Goal: Information Seeking & Learning: Understand process/instructions

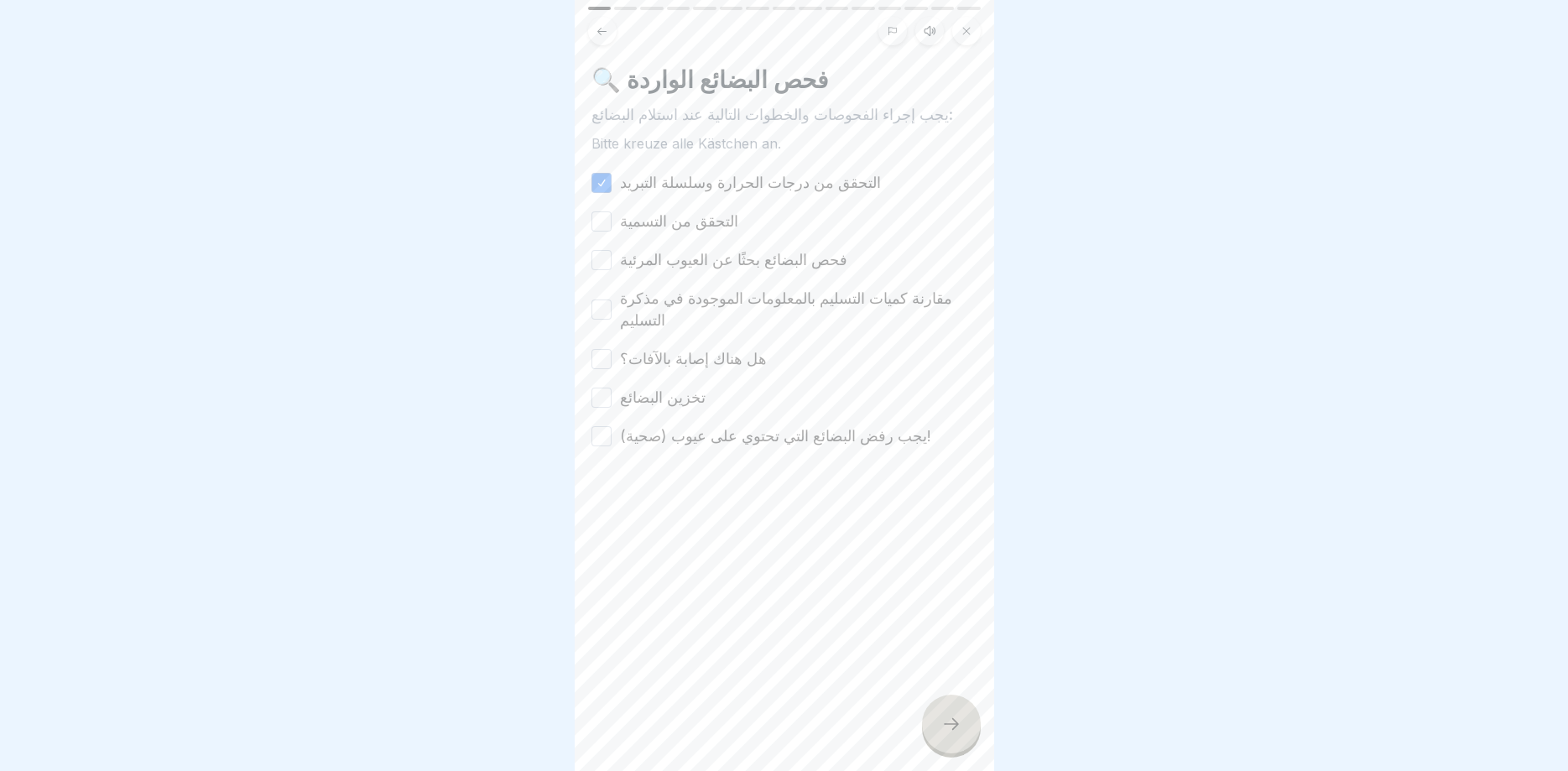
click at [600, 224] on button "التحقق من التسمية" at bounding box center [601, 221] width 20 height 20
click at [590, 286] on div "🔍 فحص البضائع الواردة يجب إجراء الفحوصات والخطوات التالية عند استلام البضائع: B…" at bounding box center [784, 385] width 419 height 771
click at [601, 265] on button "فحص البضائع بحثًا عن العيوب المرئية" at bounding box center [601, 260] width 20 height 20
click at [604, 307] on button "مقارنة كميات التسليم بالمعلومات الموجودة في مذكرة التسليم" at bounding box center [601, 309] width 20 height 20
click at [601, 349] on button "هل هناك إصابة بالآفات؟" at bounding box center [601, 359] width 20 height 20
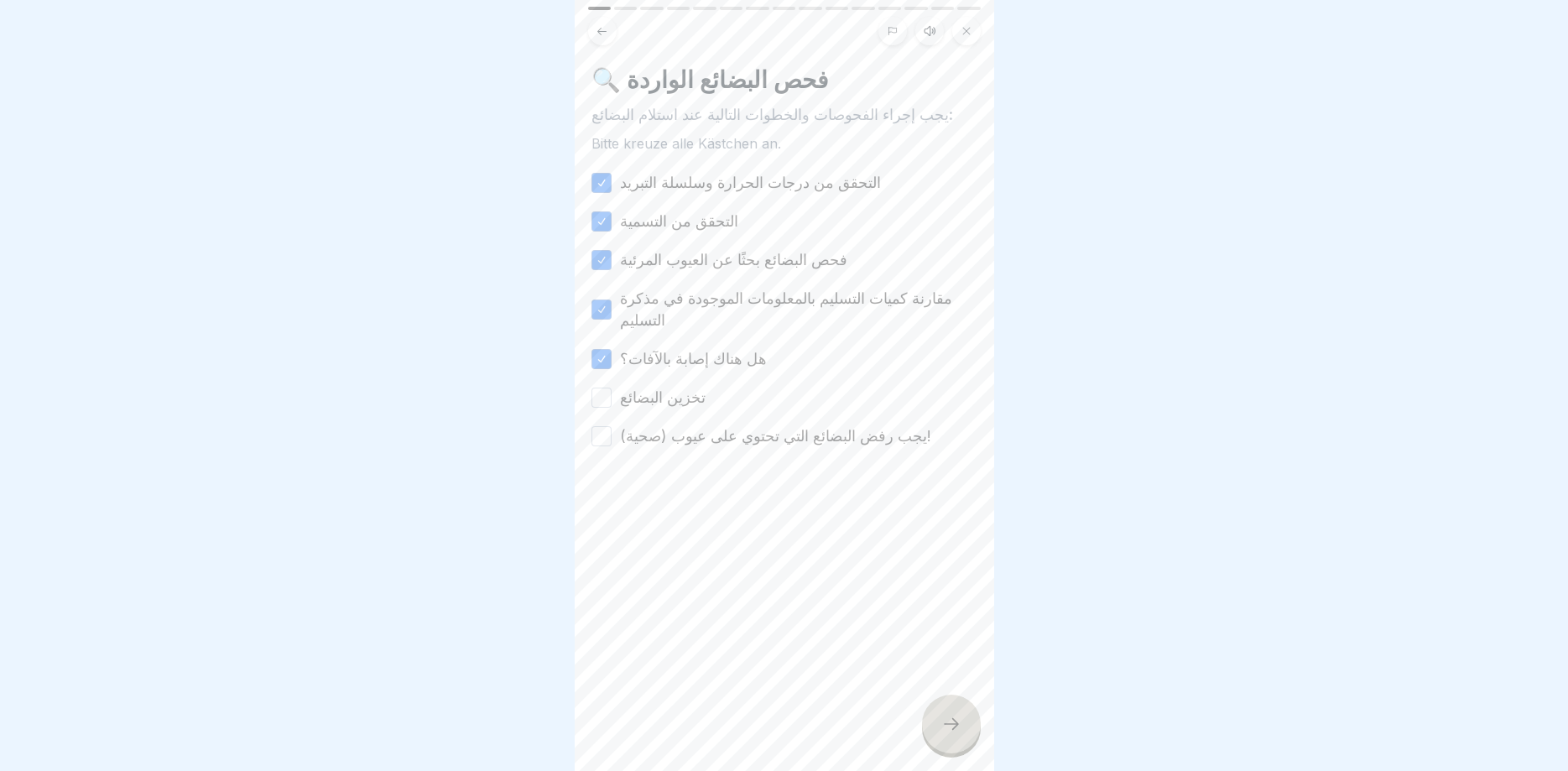
click at [604, 389] on div "التحقق من درجات الحرارة وسلسلة التبريد التحقق من التسمية فحص البضائع بحثًا عن ا…" at bounding box center [784, 310] width 386 height 275
click at [607, 388] on button "تخزين البضائع" at bounding box center [601, 397] width 20 height 20
click at [602, 426] on button "يجب رفض البضائع التي تحتوي على عيوب (صحية)!" at bounding box center [601, 436] width 20 height 20
click at [948, 725] on icon at bounding box center [951, 724] width 20 height 20
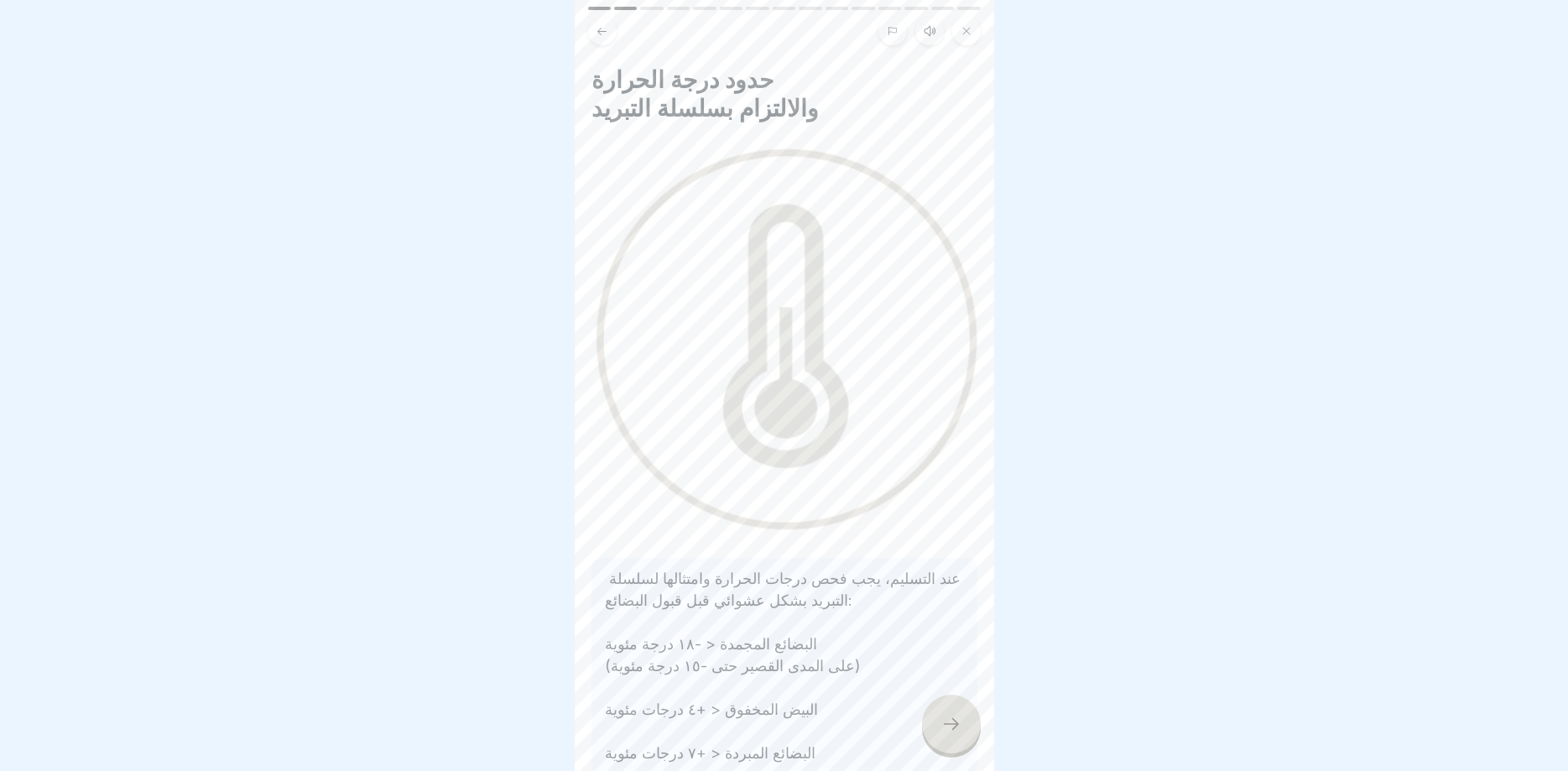
click at [946, 720] on icon at bounding box center [951, 724] width 20 height 20
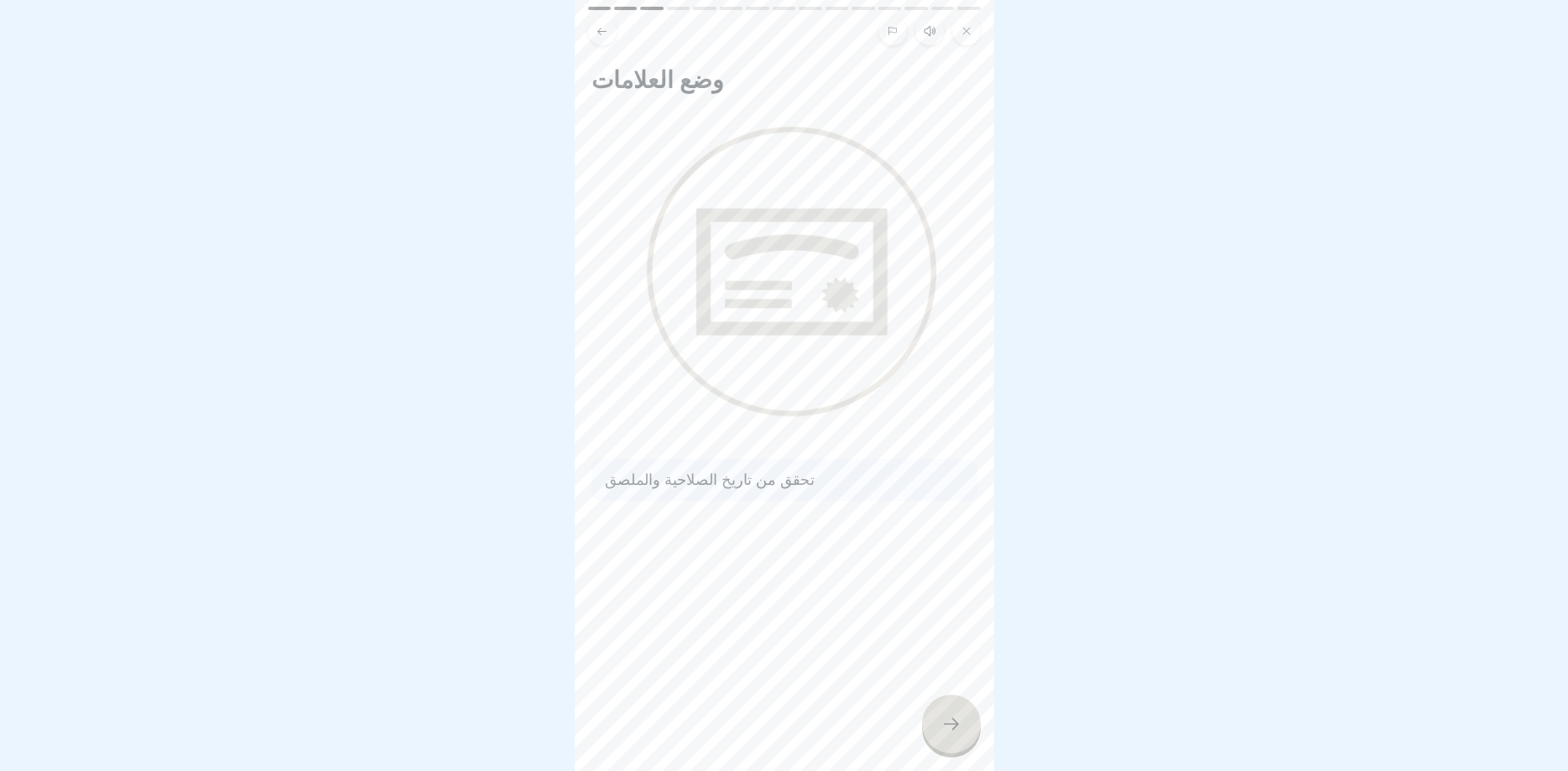
click at [946, 720] on icon at bounding box center [951, 724] width 20 height 20
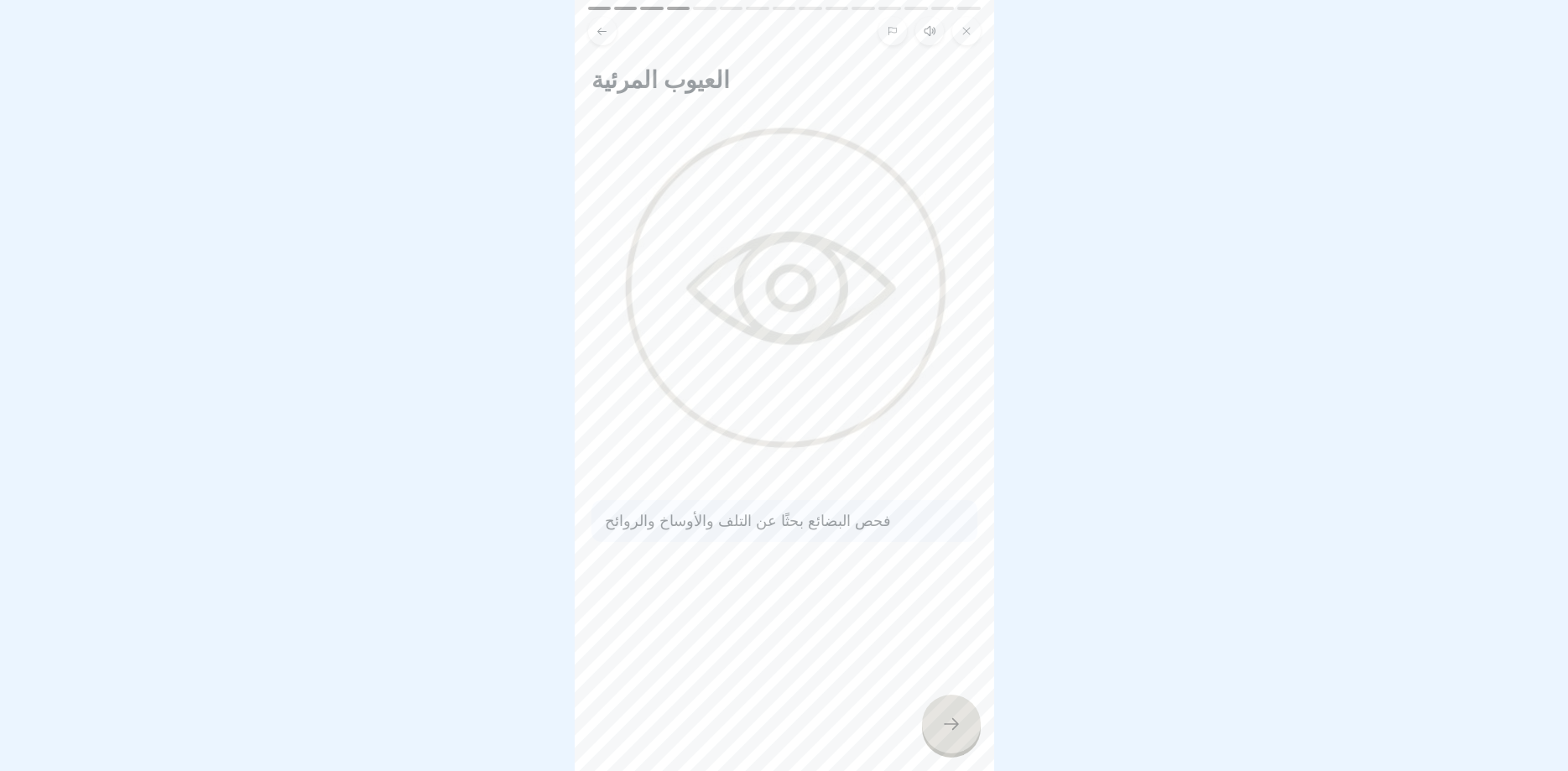
click at [946, 720] on icon at bounding box center [951, 724] width 20 height 20
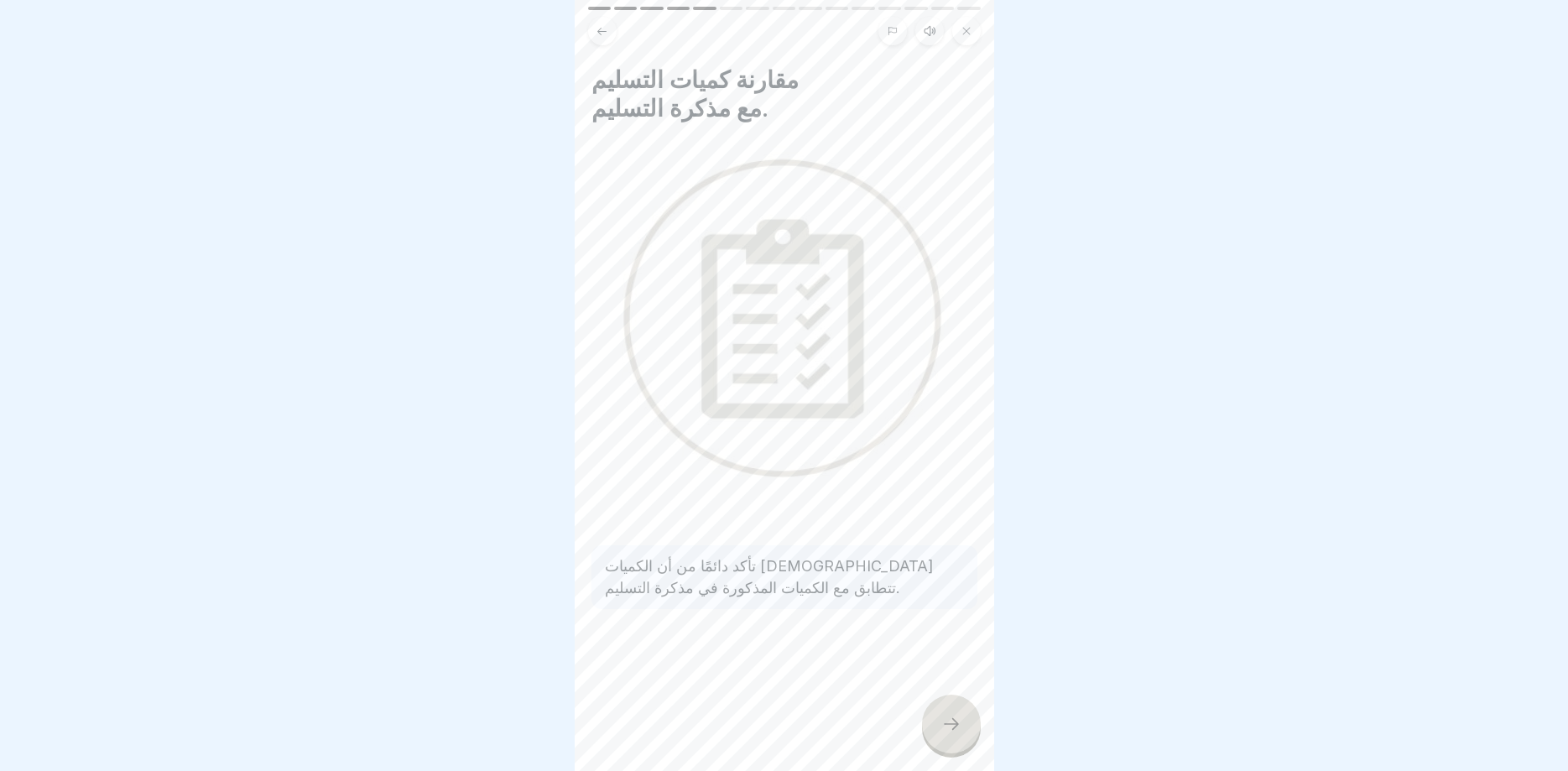
click at [946, 720] on icon at bounding box center [951, 724] width 20 height 20
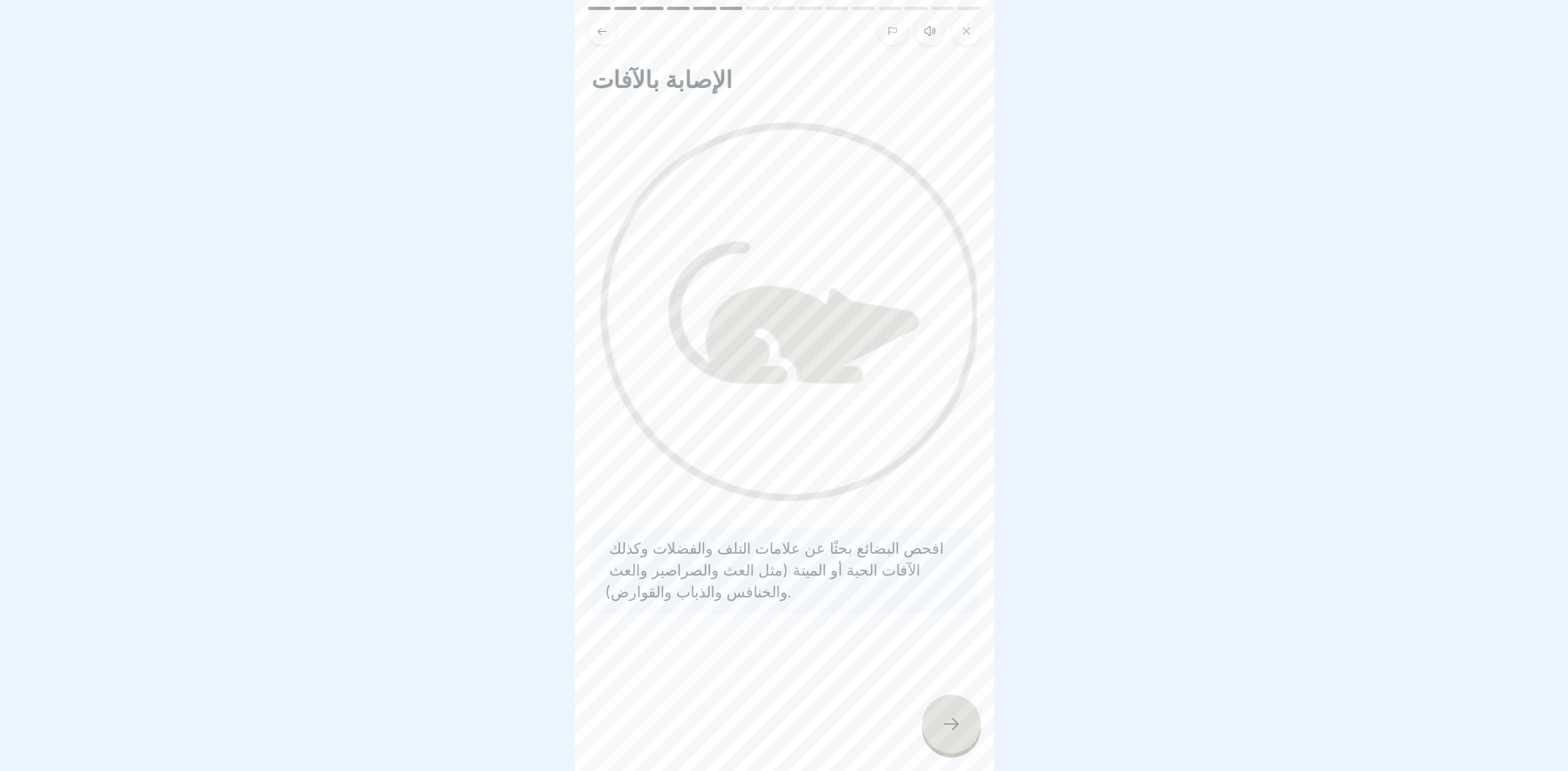
click at [946, 720] on icon at bounding box center [951, 724] width 20 height 20
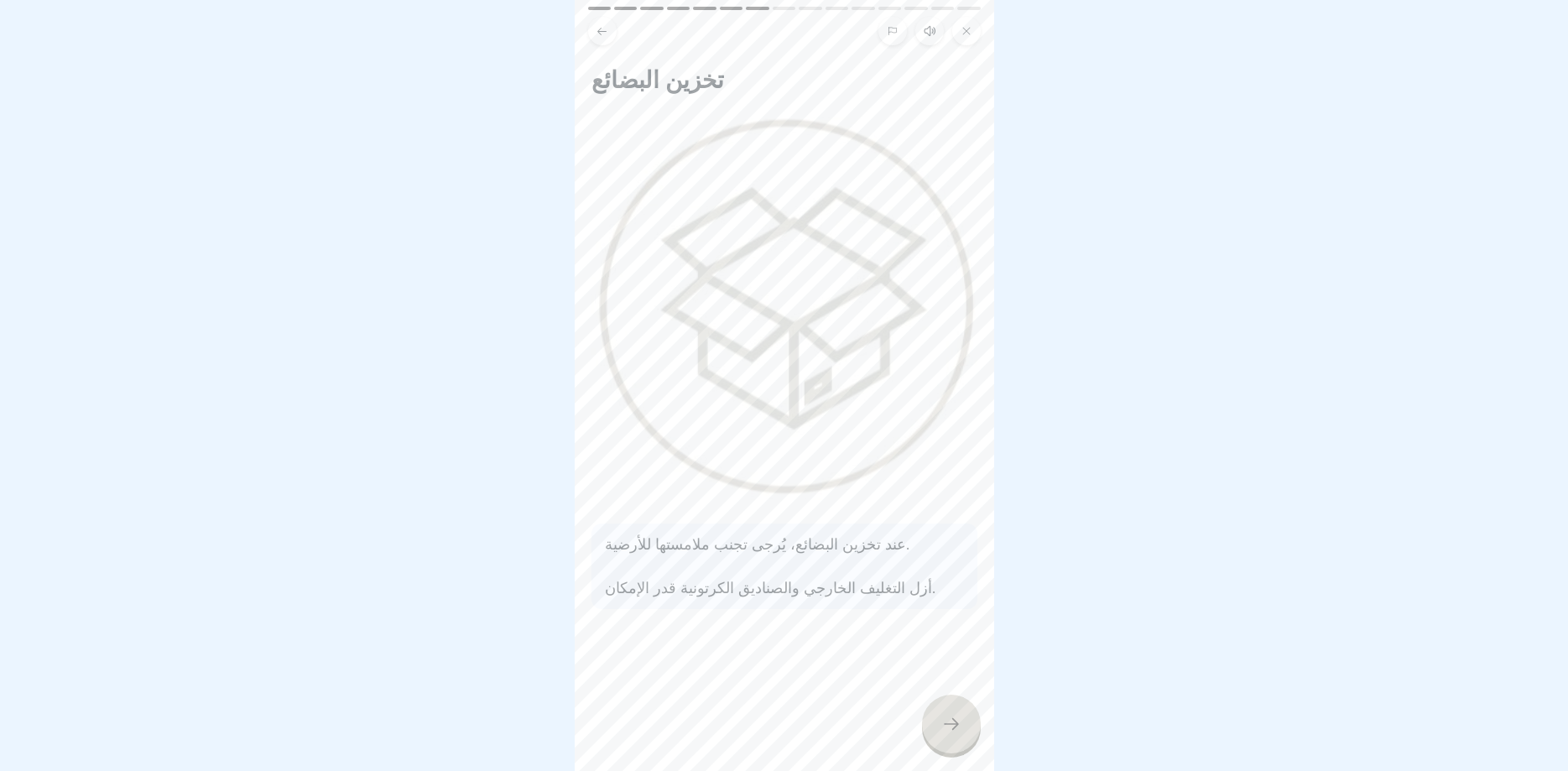
click at [946, 720] on icon at bounding box center [951, 724] width 20 height 20
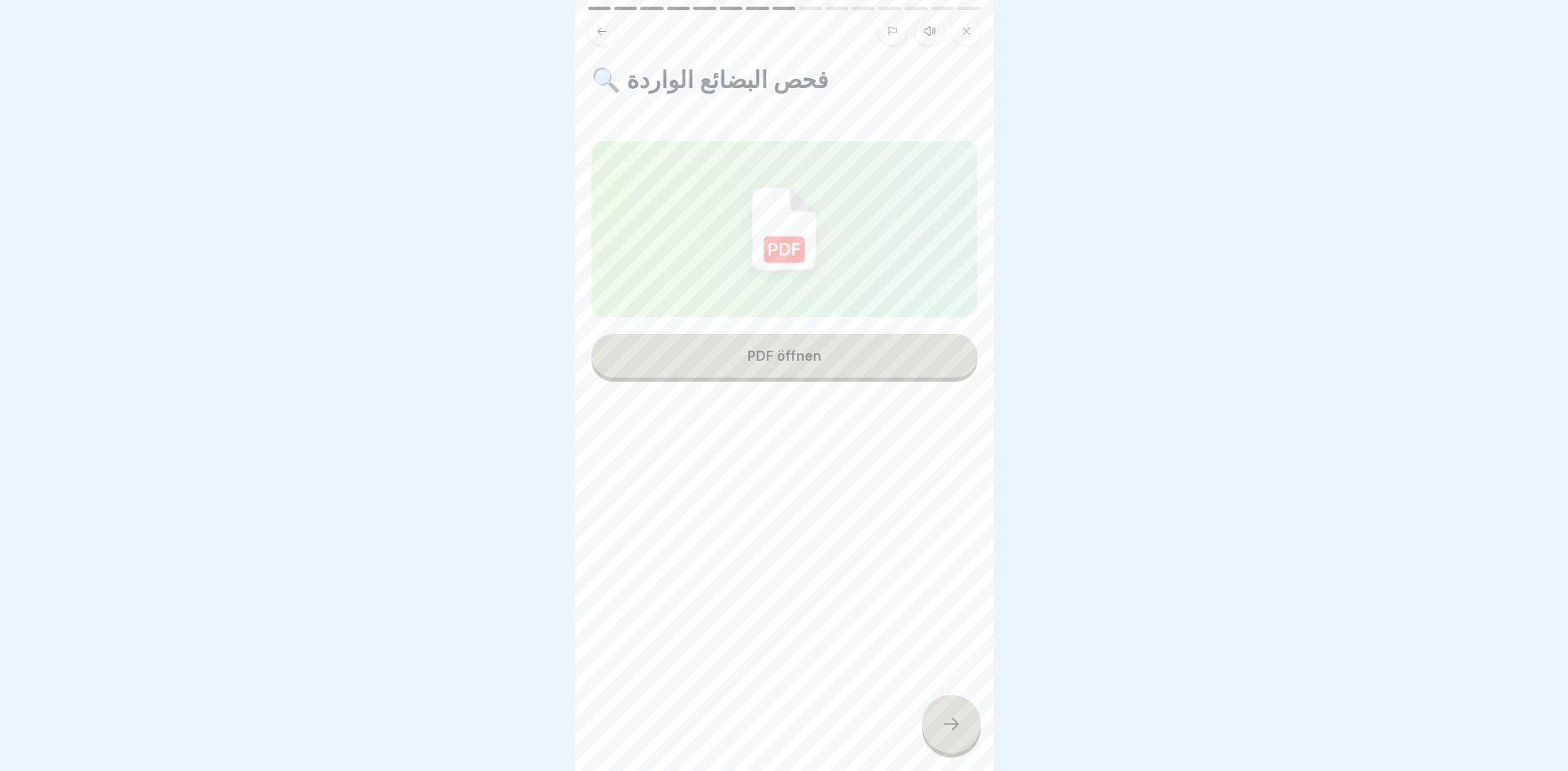
click at [946, 720] on icon at bounding box center [951, 724] width 20 height 20
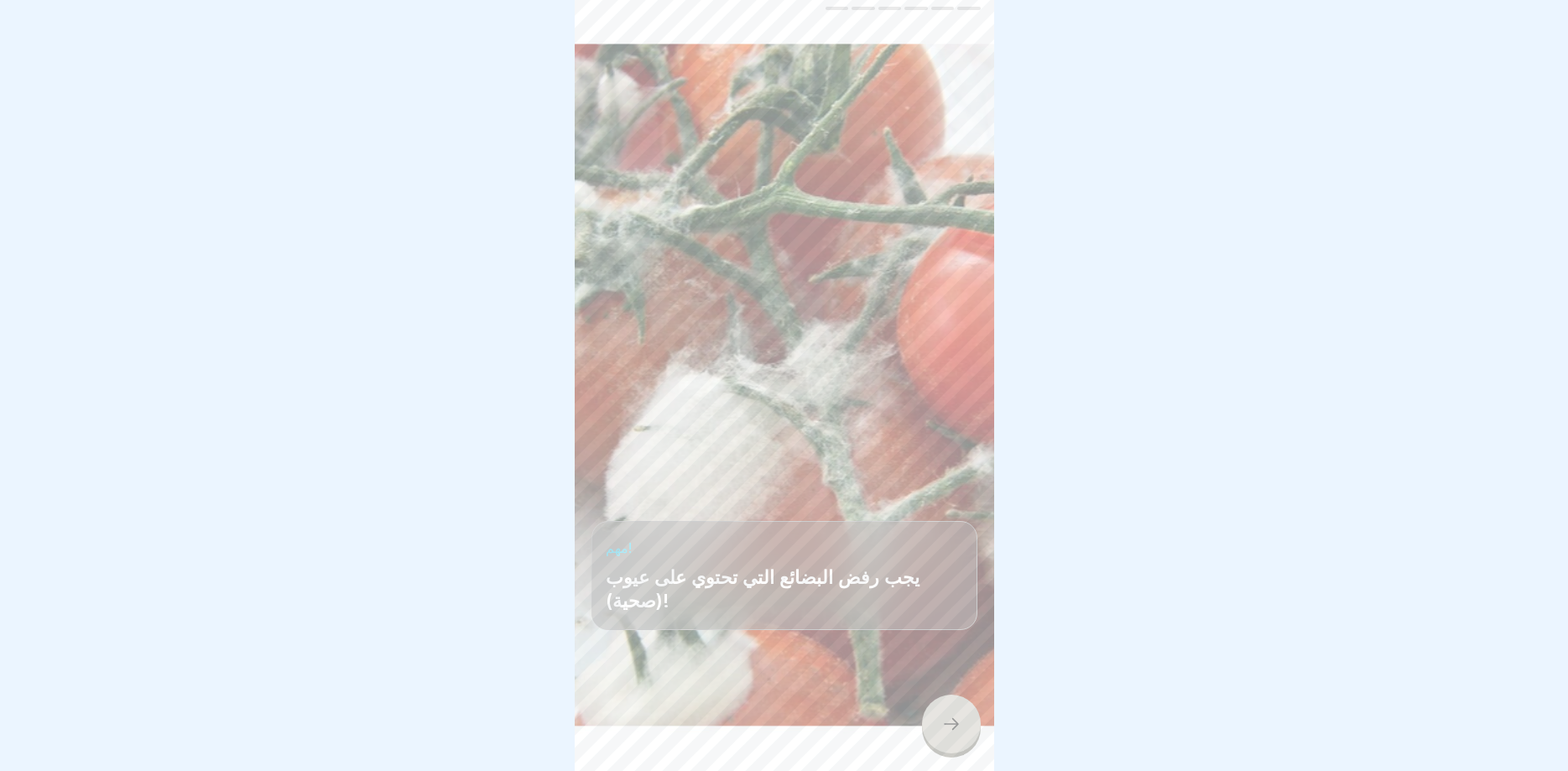
click at [935, 740] on div at bounding box center [951, 724] width 59 height 59
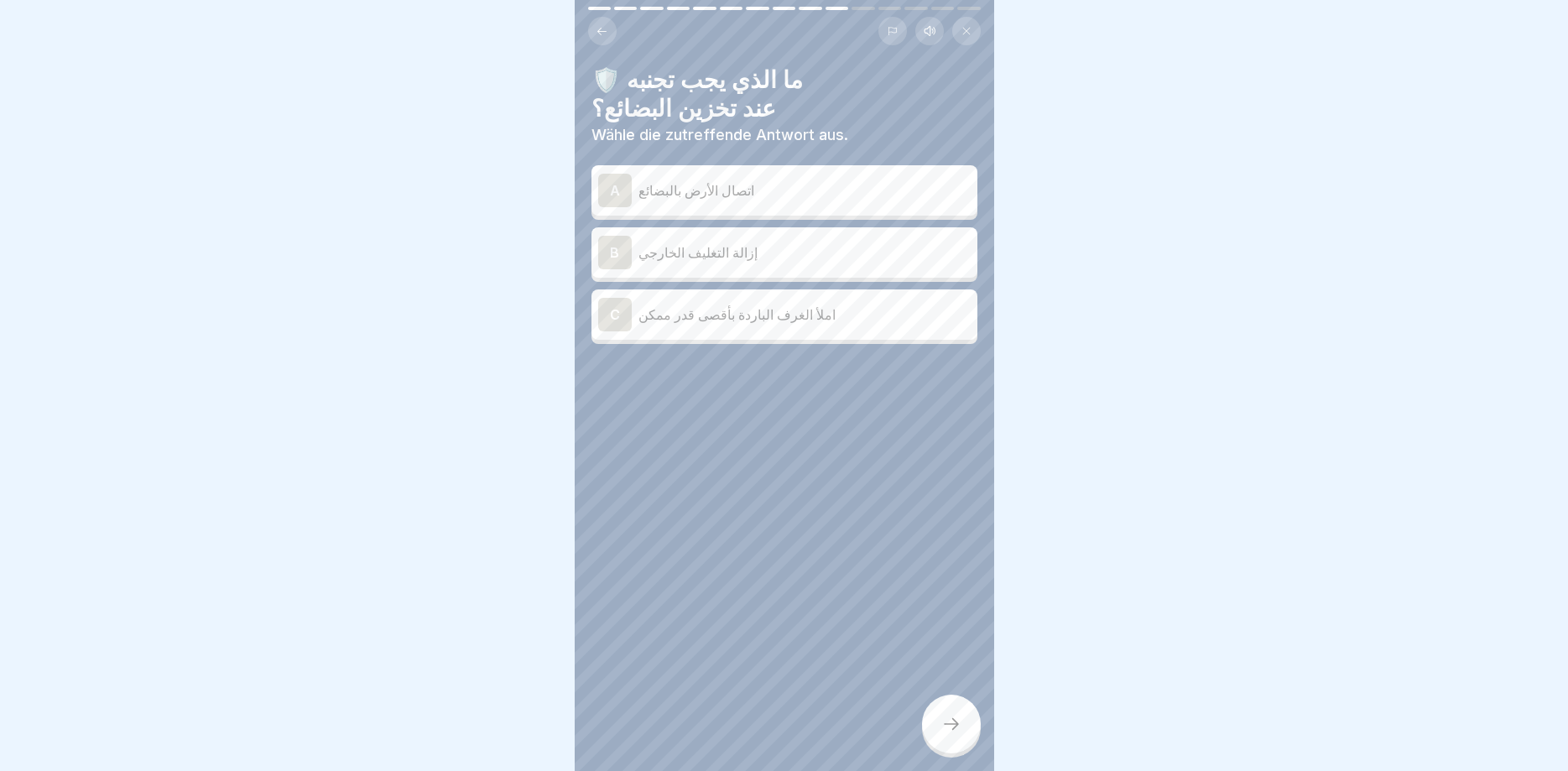
click at [662, 181] on p "اتصال الأرض بالبضائع" at bounding box center [804, 190] width 333 height 20
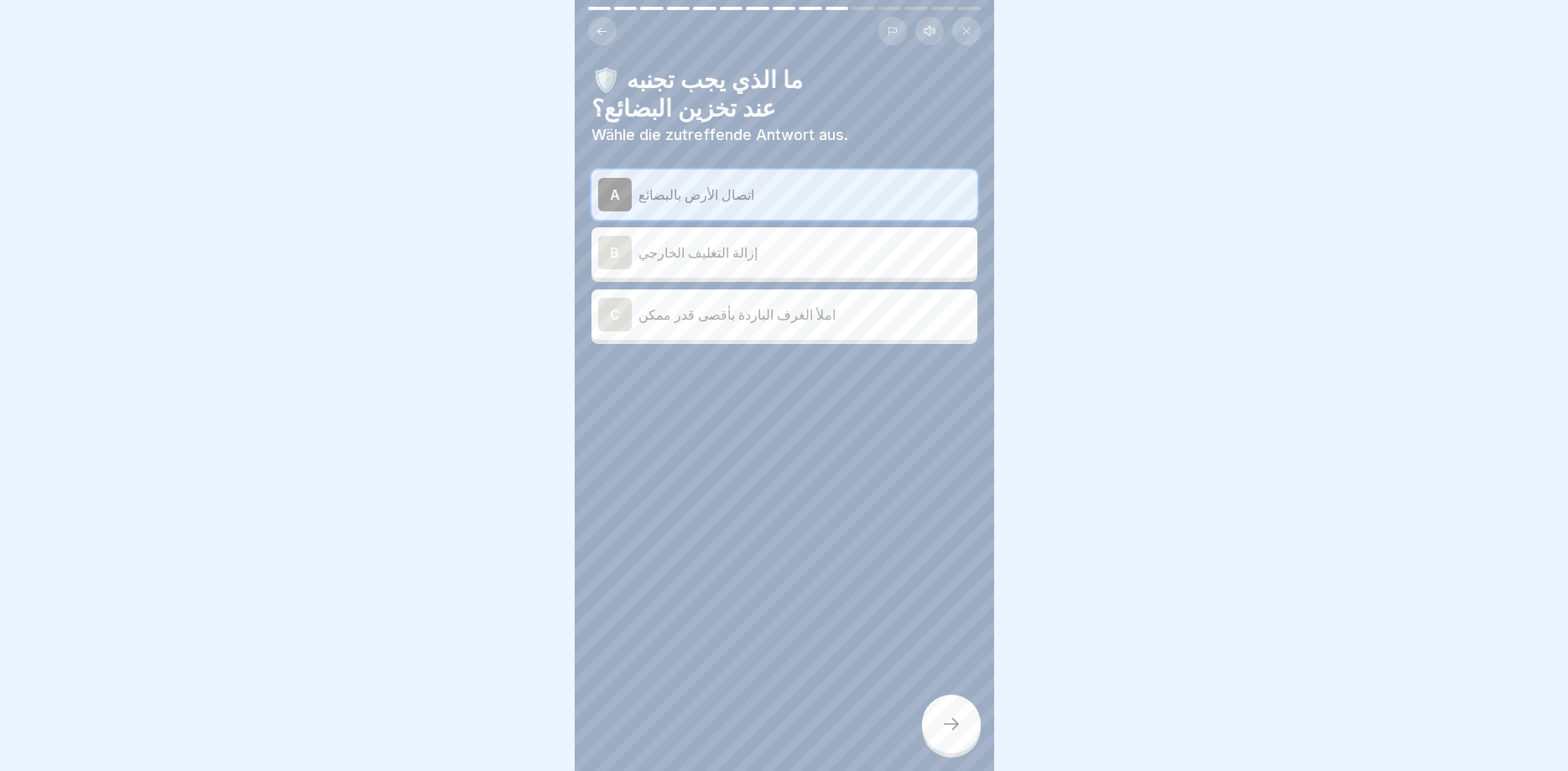
click at [716, 239] on div "B إزالة التغليف الخارجي" at bounding box center [784, 253] width 372 height 33
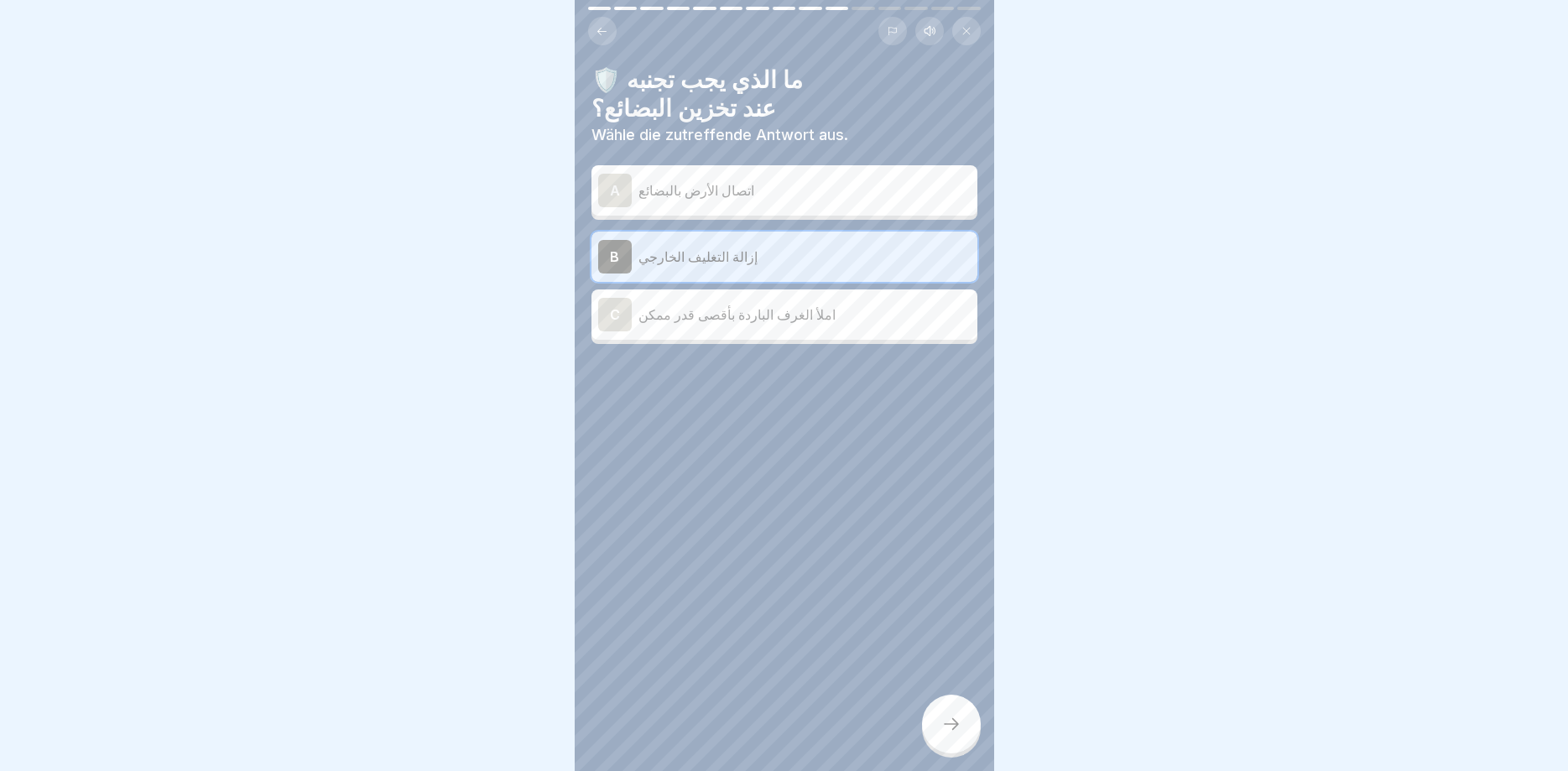
click at [750, 174] on div "A اتصال الأرض بالبضائع" at bounding box center [784, 190] width 372 height 33
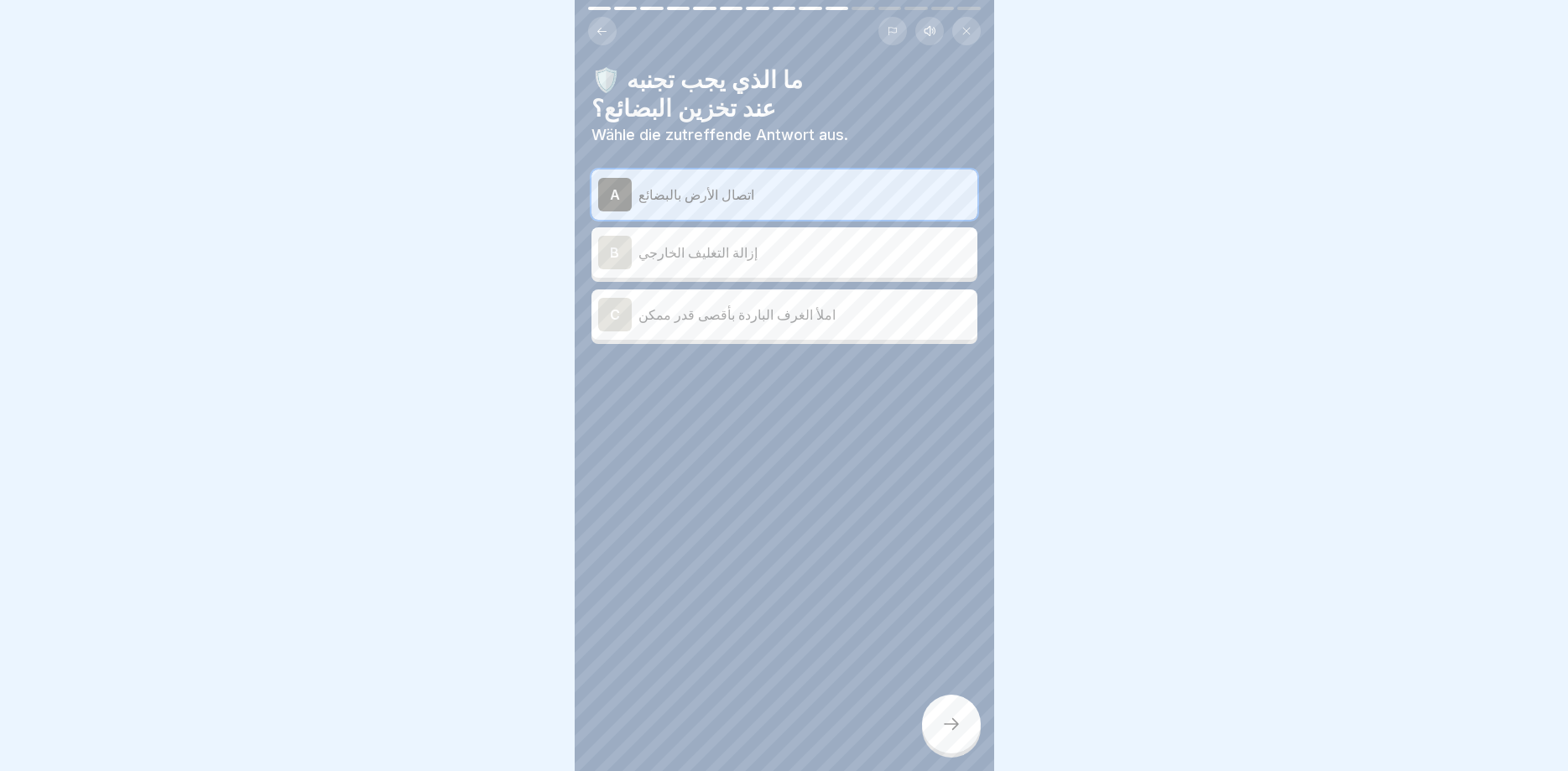
click at [965, 711] on div at bounding box center [951, 724] width 59 height 59
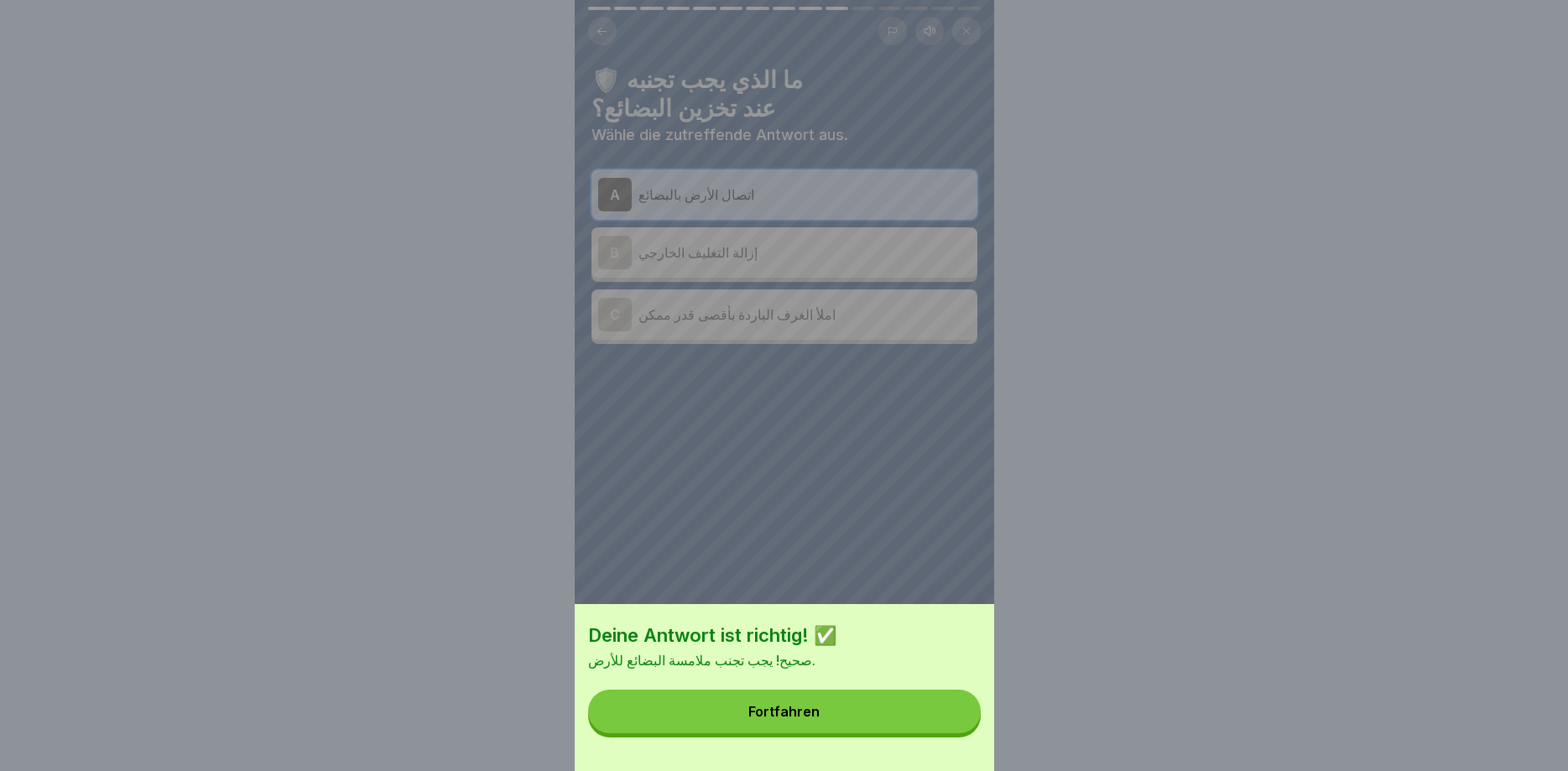
click at [869, 733] on div "Deine Antwort ist richtig! ✅ صحيح! يجب تجنب ملامسة البضائع للأرض. Fortfahren" at bounding box center [784, 687] width 419 height 167
click at [890, 728] on button "Fortfahren" at bounding box center [784, 711] width 392 height 44
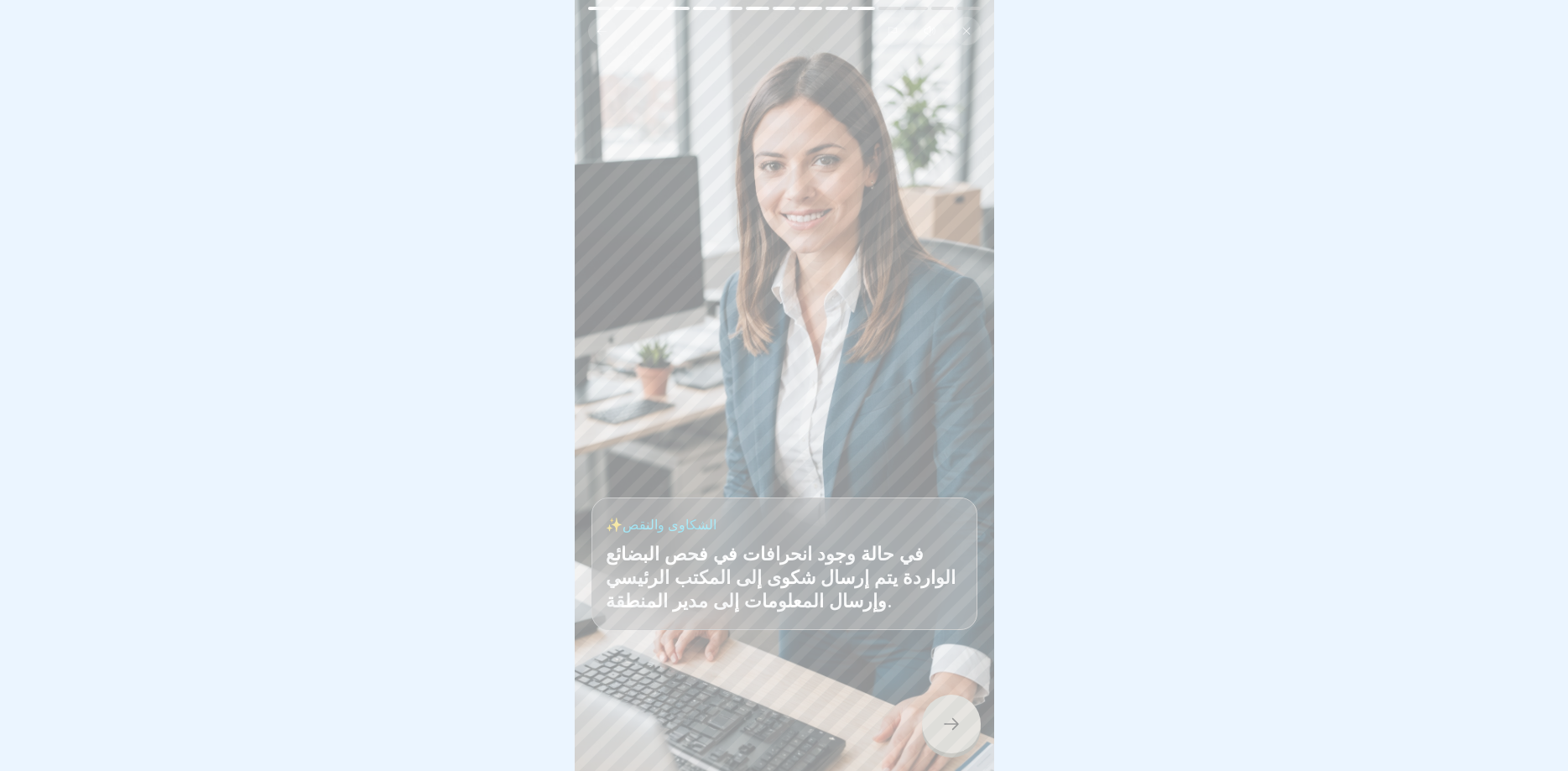
click at [970, 734] on div at bounding box center [951, 724] width 59 height 59
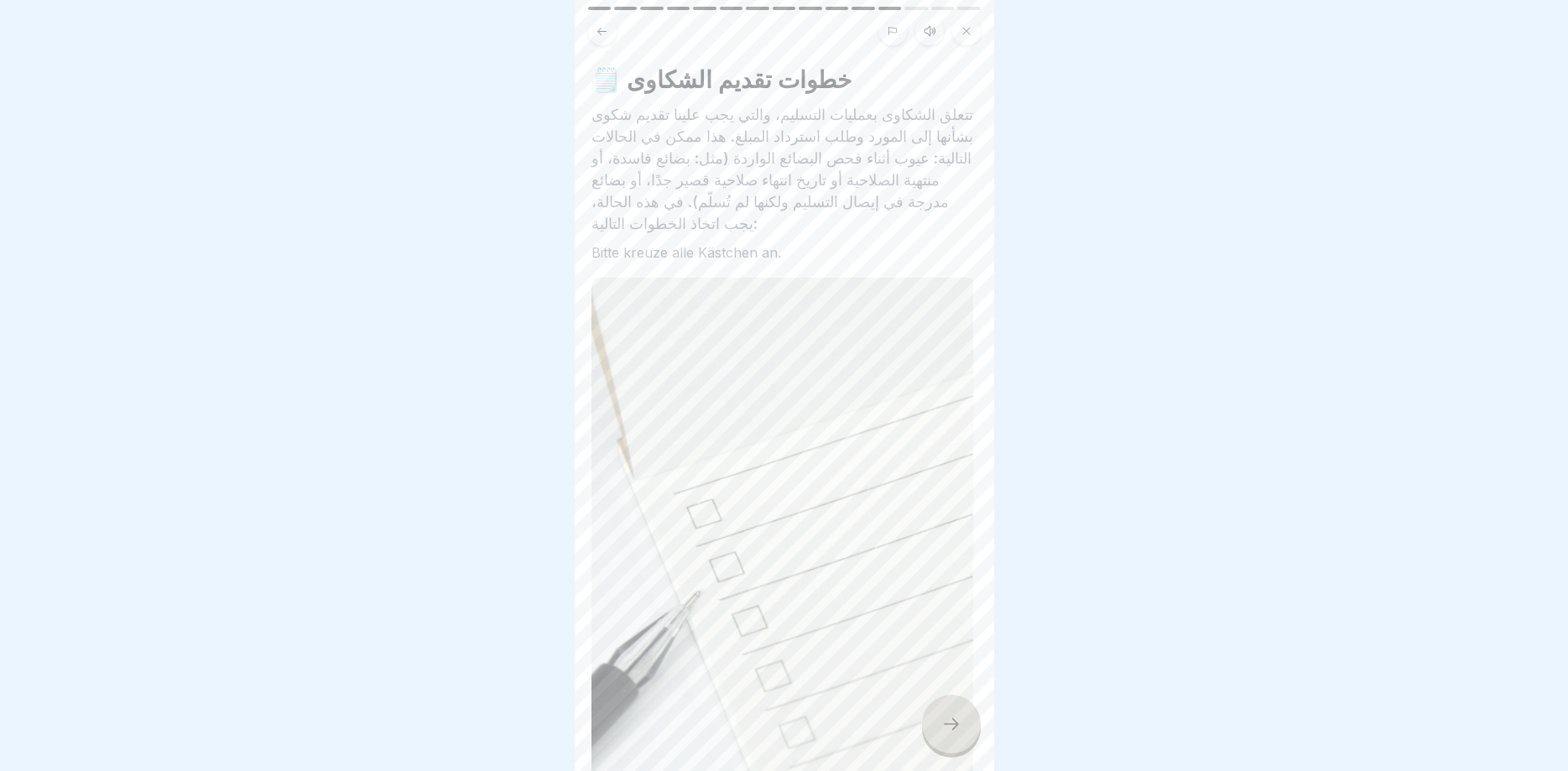
click at [970, 734] on div at bounding box center [951, 724] width 59 height 59
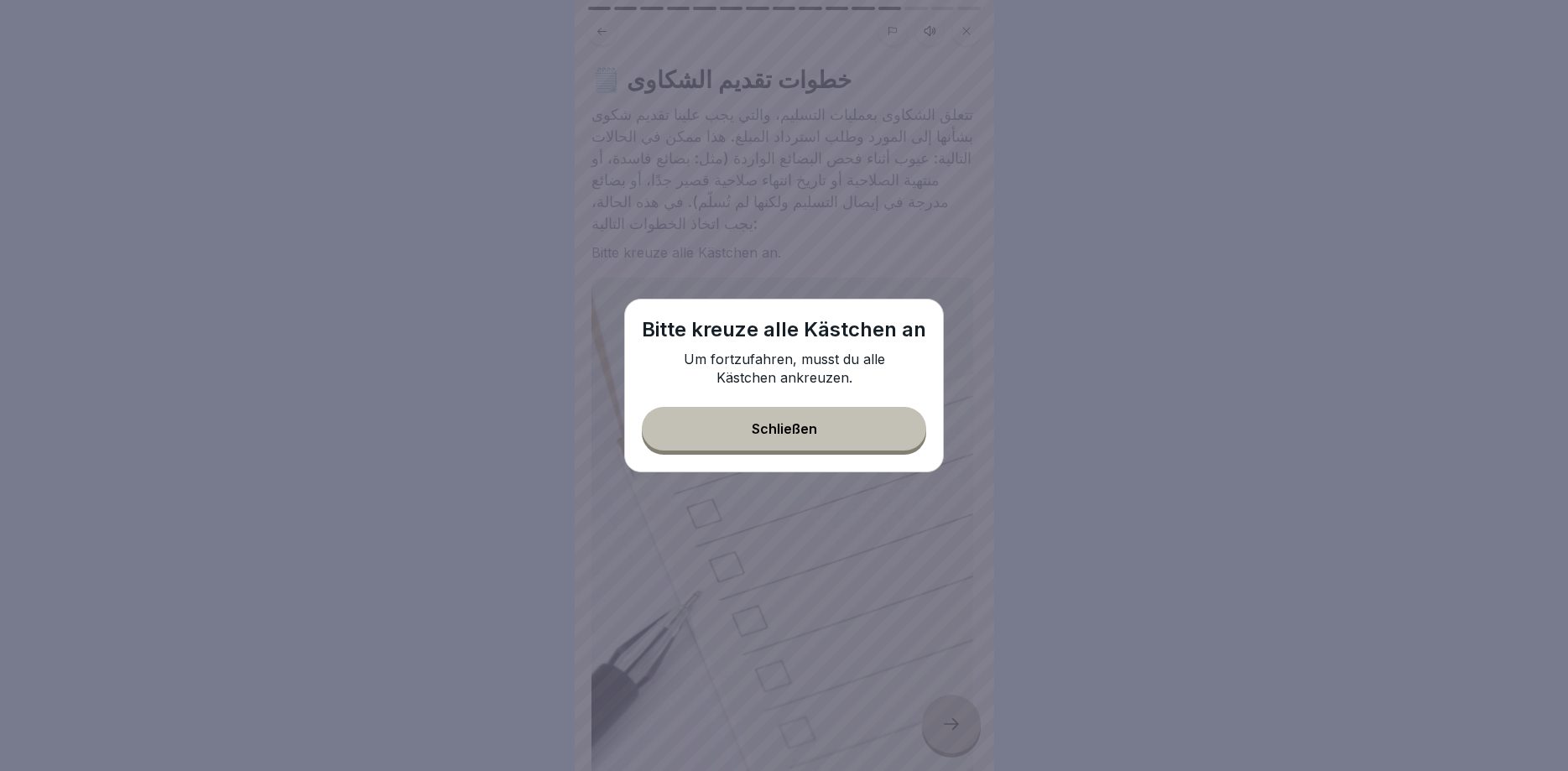
click at [769, 417] on button "Schließen" at bounding box center [784, 429] width 284 height 44
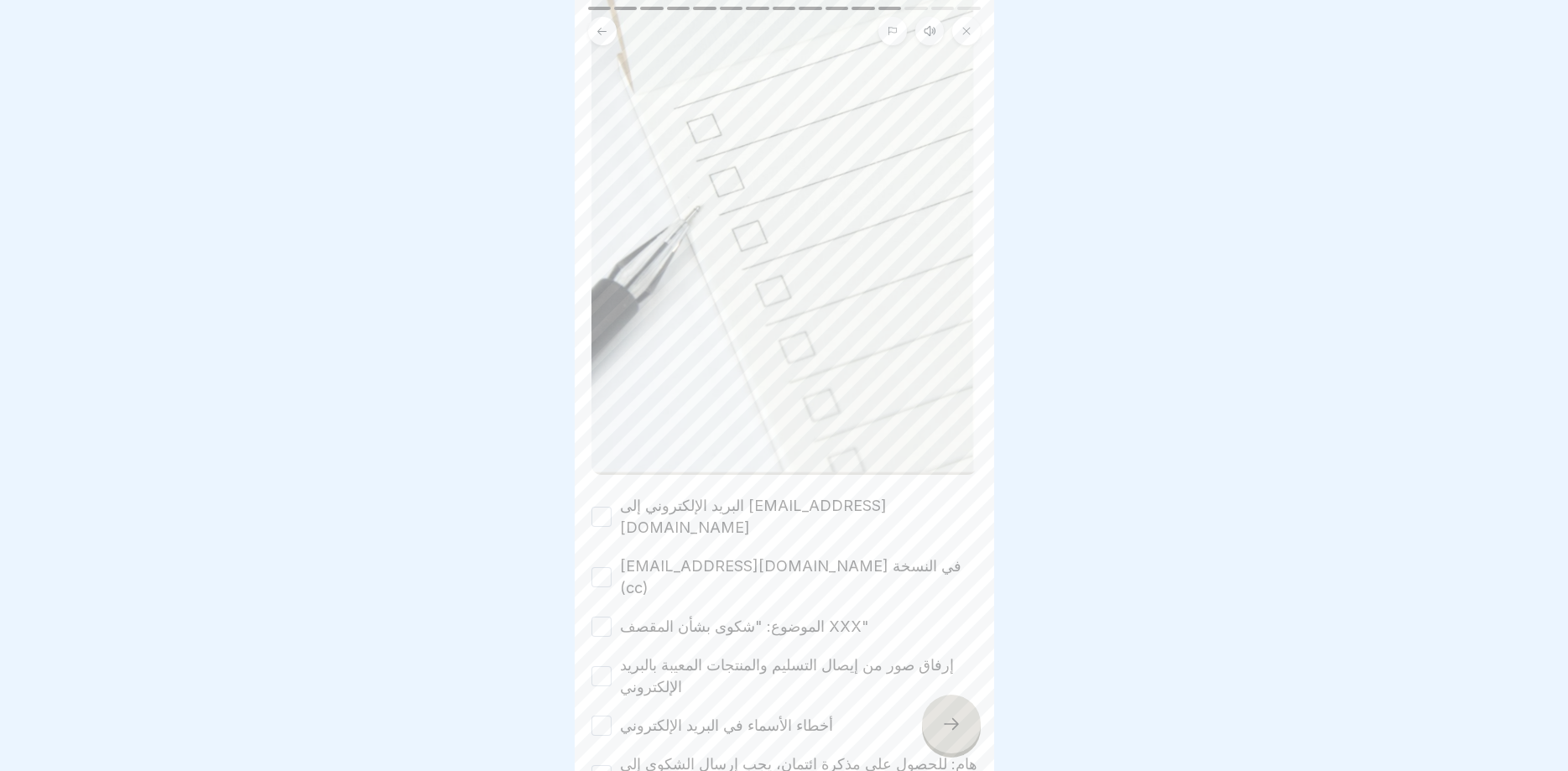
scroll to position [425, 0]
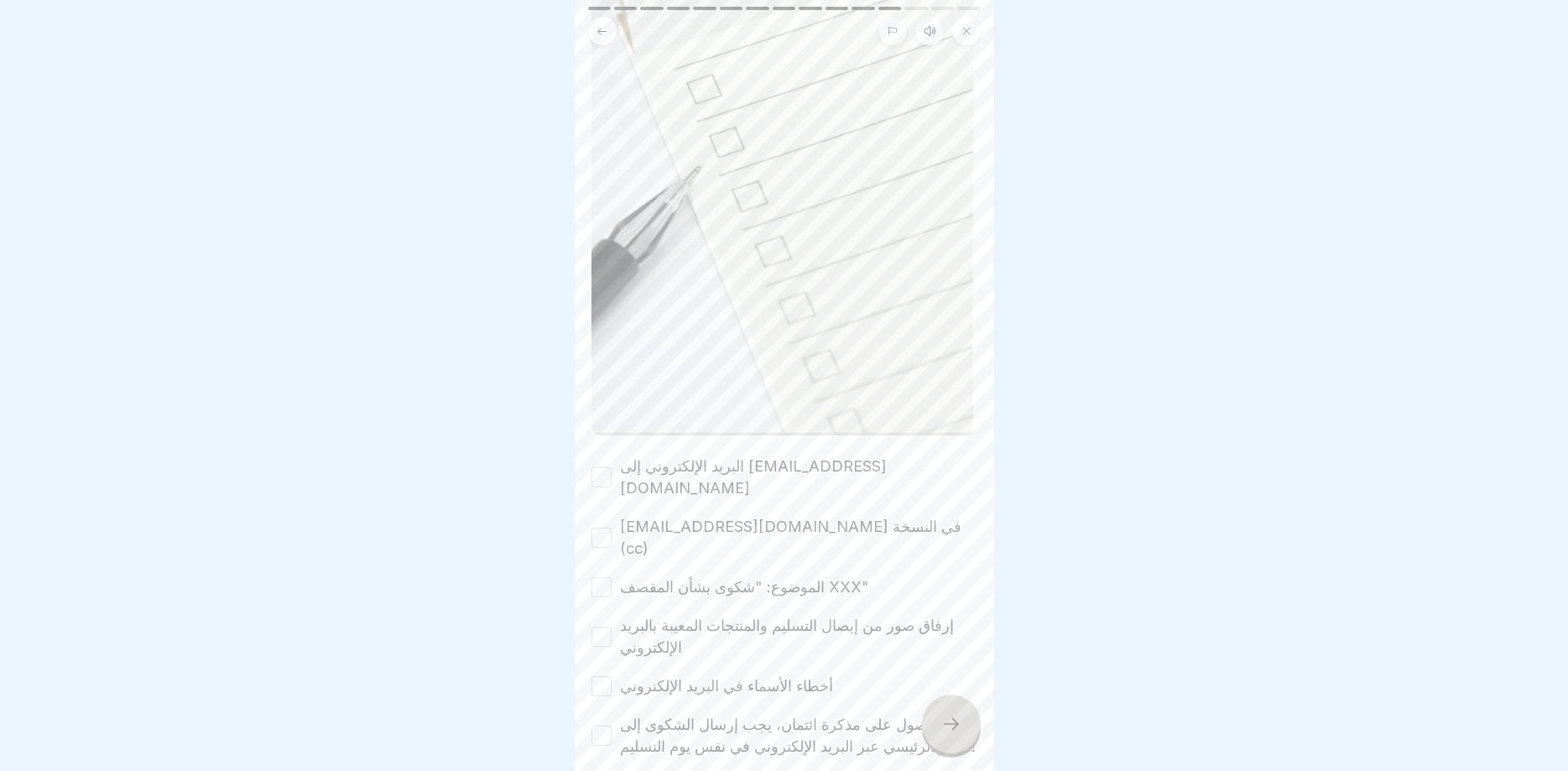
click at [612, 455] on div "البريد الإلكتروني إلى [EMAIL_ADDRESS][DOMAIN_NAME]" at bounding box center [784, 477] width 386 height 44
click at [607, 467] on button "البريد الإلكتروني إلى [EMAIL_ADDRESS][DOMAIN_NAME]" at bounding box center [601, 476] width 20 height 20
click at [606, 527] on button "[EMAIL_ADDRESS][DOMAIN_NAME] في النسخة (cc)" at bounding box center [601, 537] width 20 height 20
click at [601, 577] on button "الموضوع: "شكوى بشأن المقصف XXX"" at bounding box center [601, 587] width 20 height 20
click at [605, 626] on button "إرفاق صور من إيصال التسليم والمنتجات المعيبة بالبريد الإلكتروني" at bounding box center [601, 636] width 20 height 20
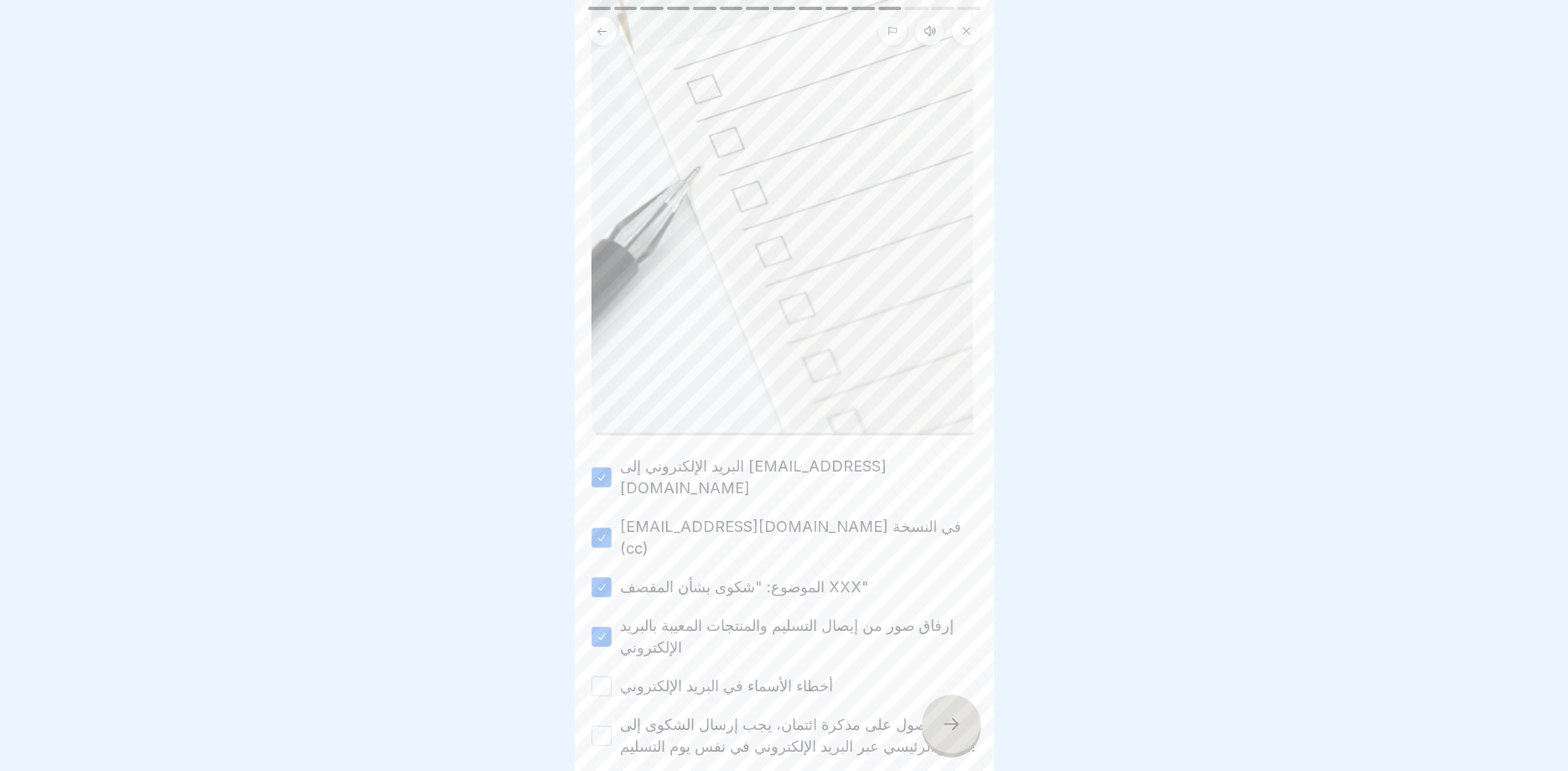
click at [596, 676] on button "أخطاء الأسماء في البريد الإلكتروني" at bounding box center [601, 686] width 20 height 20
click at [601, 725] on button "هام: للحصول على مذكرة ائتمان، يجب إرسال الشكوى إلى المقر الرئيسي عبر البريد الإ…" at bounding box center [601, 735] width 20 height 20
click at [950, 725] on icon at bounding box center [951, 724] width 20 height 20
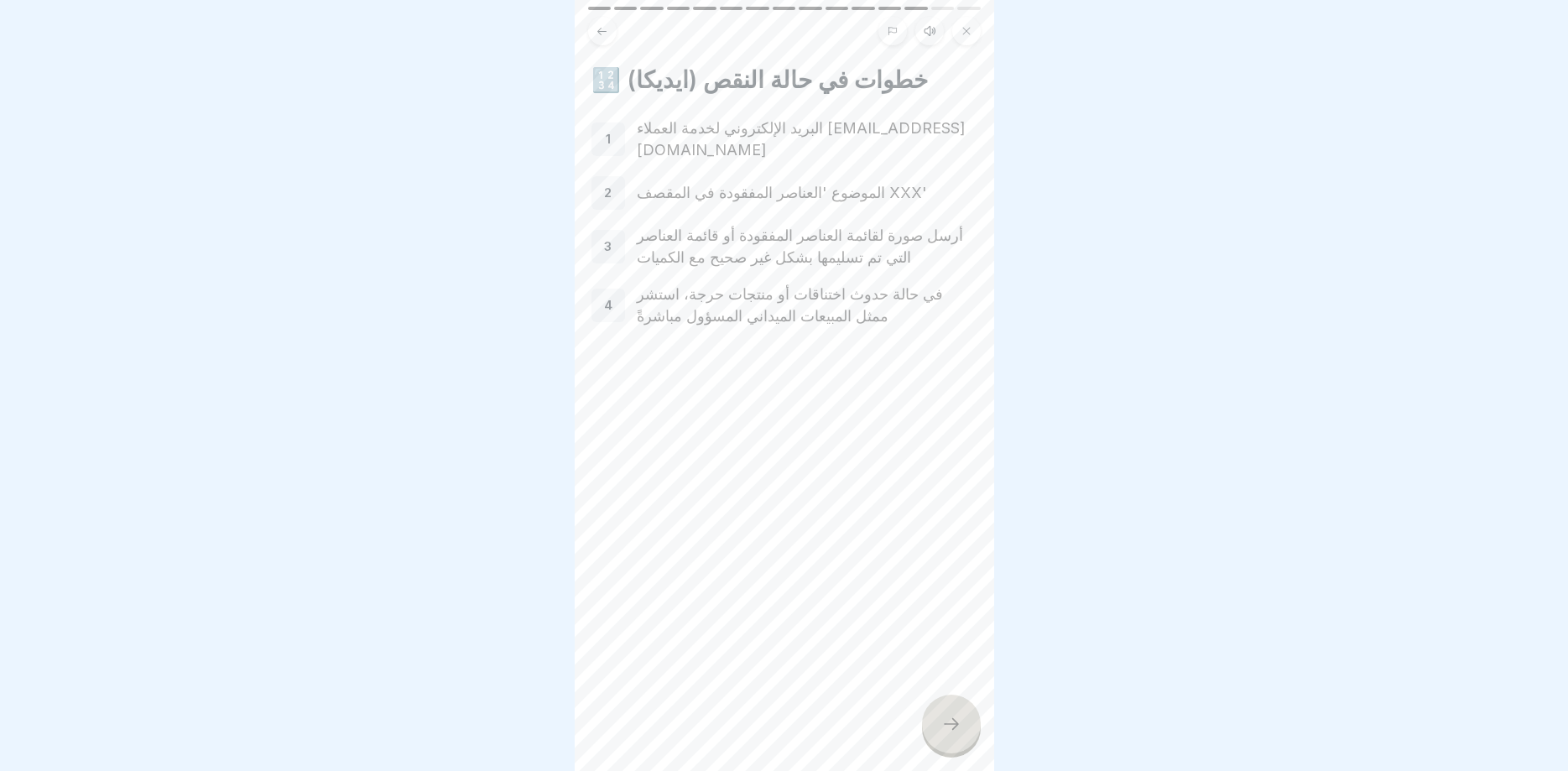
click at [958, 757] on div "🔢 خطوات في حالة النقص (ايديكا) 1 البريد الإلكتروني لخدمة العملاء [EMAIL_ADDRESS…" at bounding box center [784, 385] width 419 height 771
click at [950, 703] on div at bounding box center [951, 724] width 59 height 59
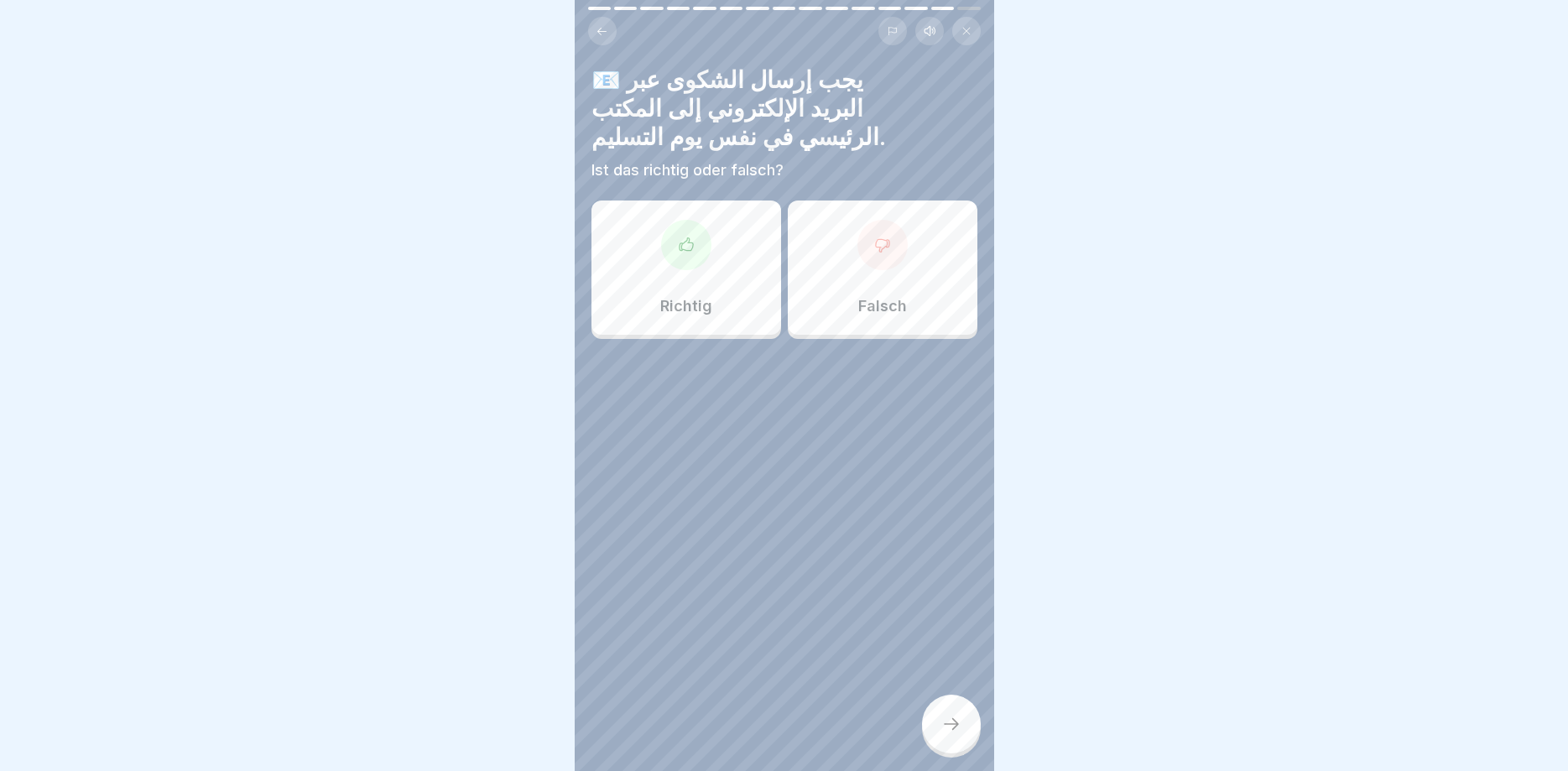
click at [690, 303] on p "Richtig" at bounding box center [685, 305] width 52 height 18
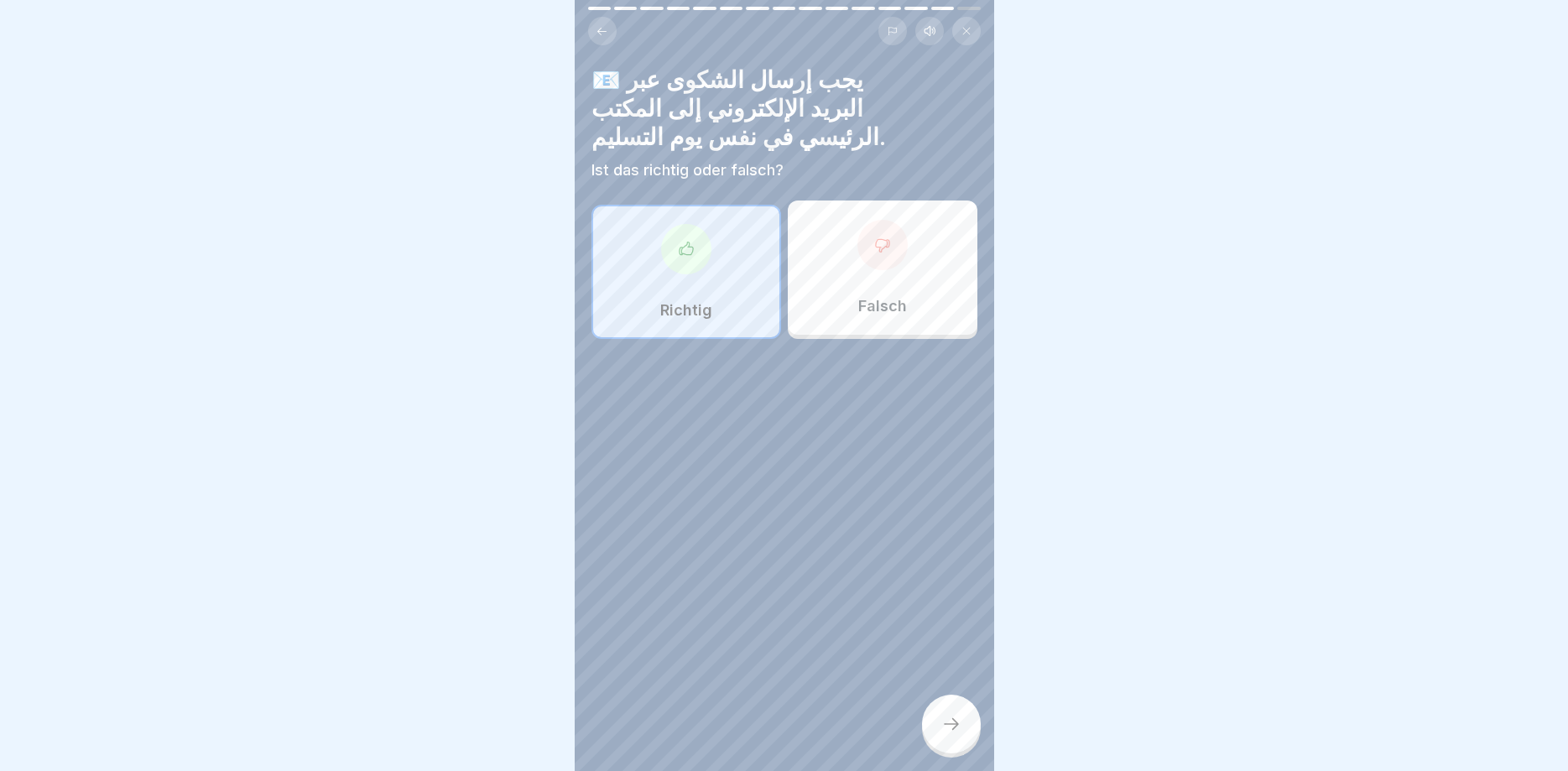
click at [965, 723] on div at bounding box center [951, 724] width 59 height 59
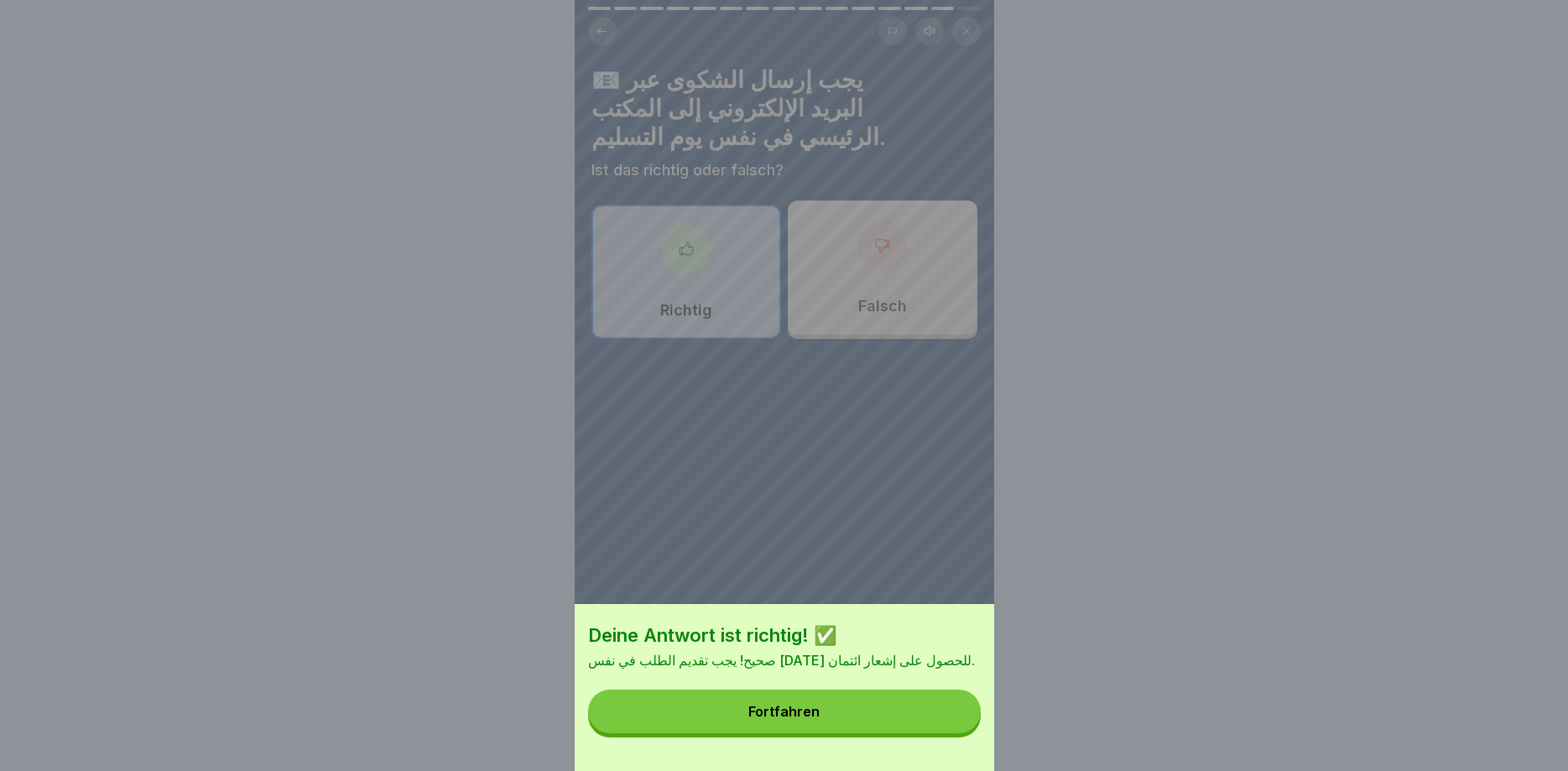
click at [840, 717] on button "Fortfahren" at bounding box center [784, 711] width 392 height 44
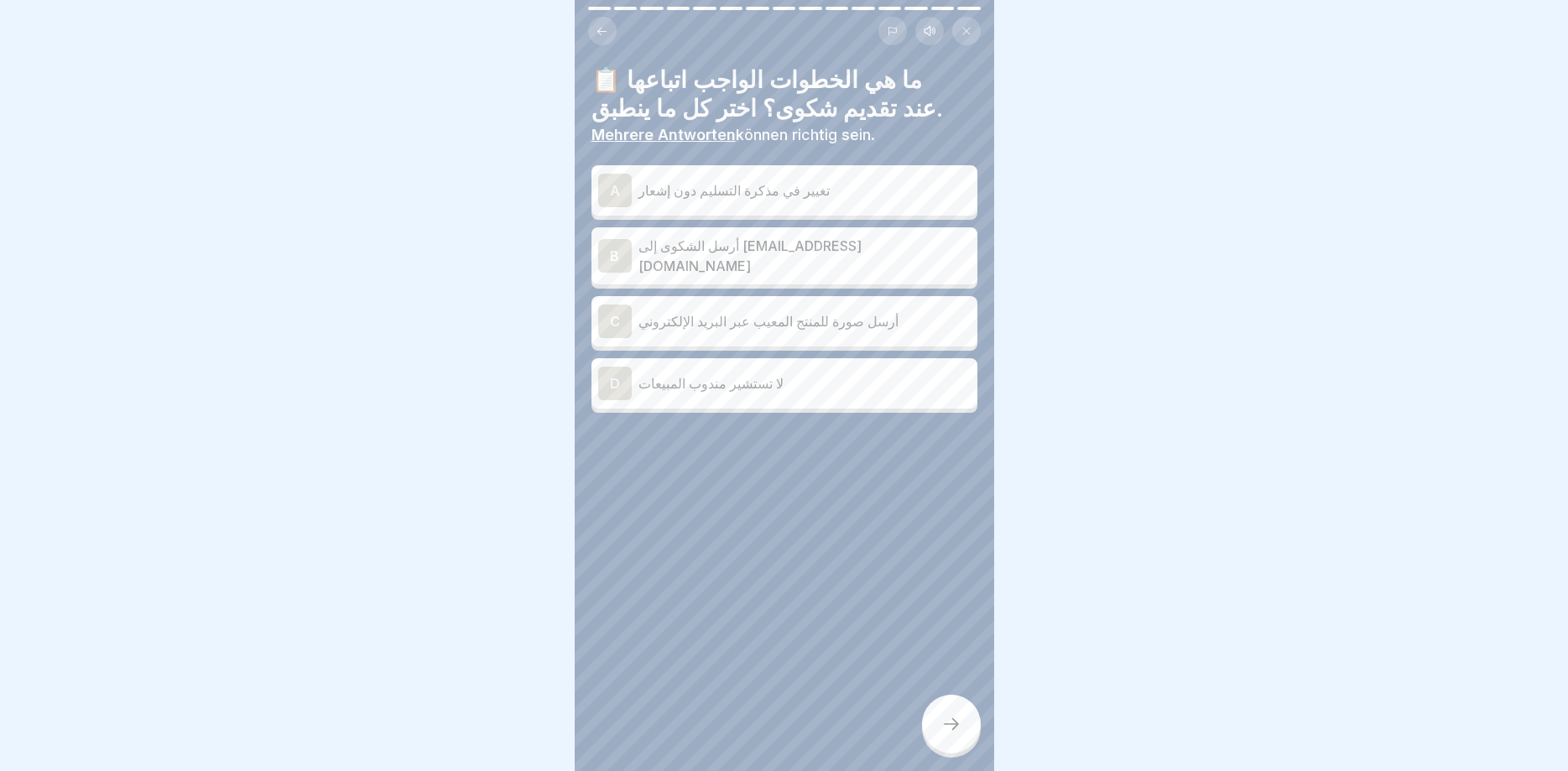
click at [747, 198] on p "تغيير في مذكرة التسليم دون إشعار" at bounding box center [804, 190] width 333 height 20
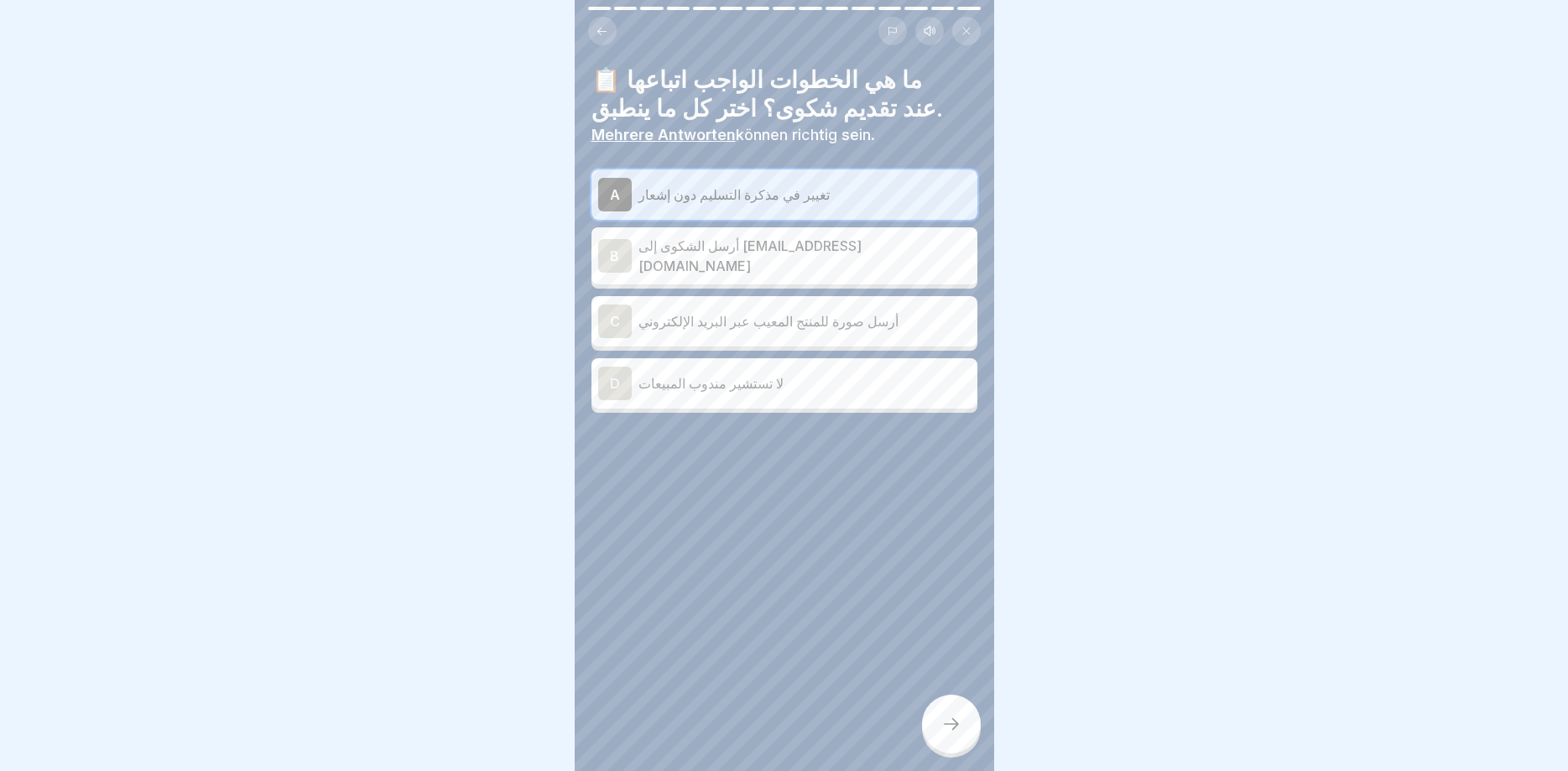
click at [736, 263] on div "B أرسل الشكوى إلى [EMAIL_ADDRESS][DOMAIN_NAME]" at bounding box center [784, 256] width 372 height 40
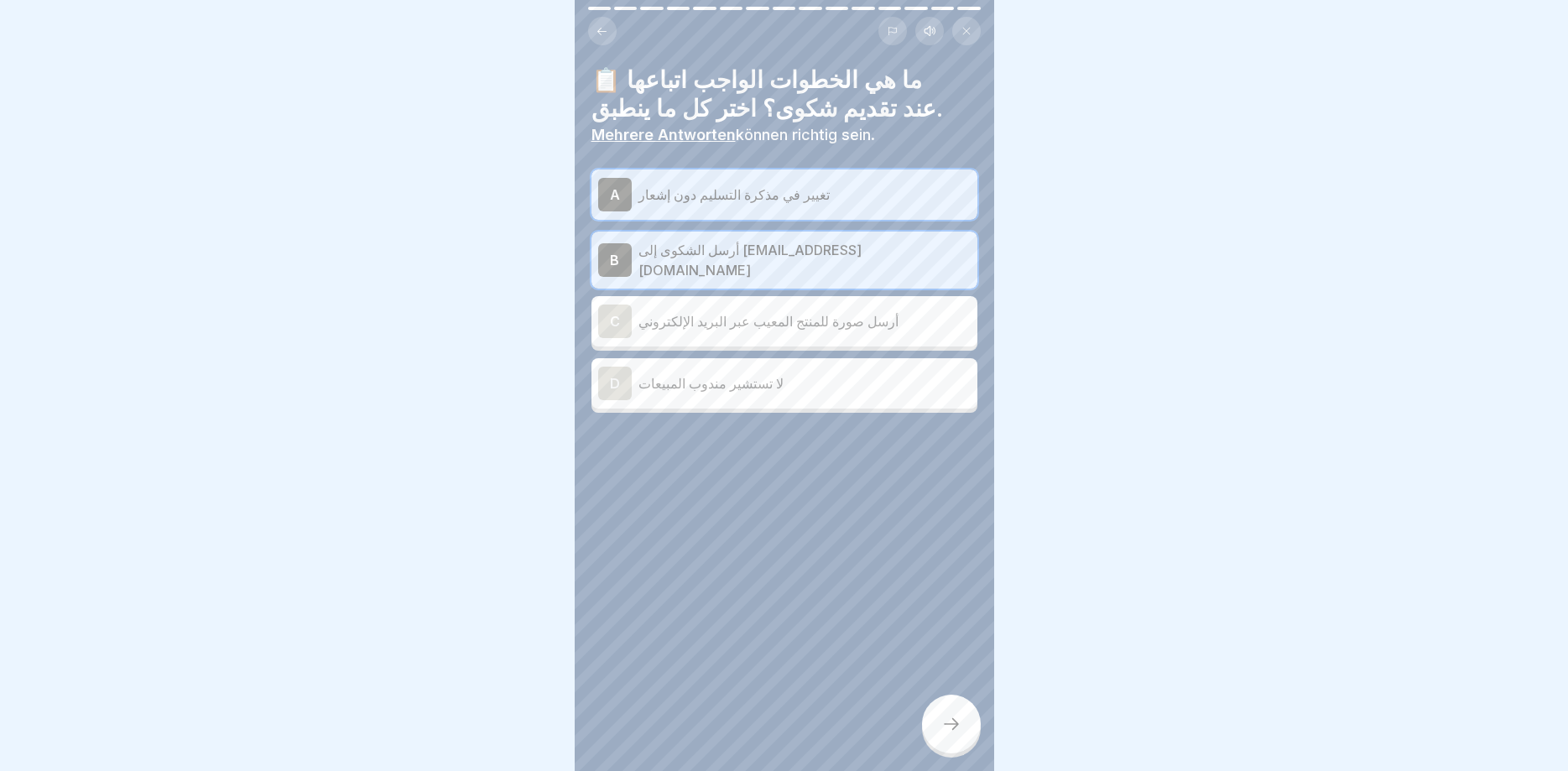
click at [729, 311] on p "أرسل صورة للمنتج المعيب عبر البريد الإلكتروني" at bounding box center [804, 321] width 333 height 20
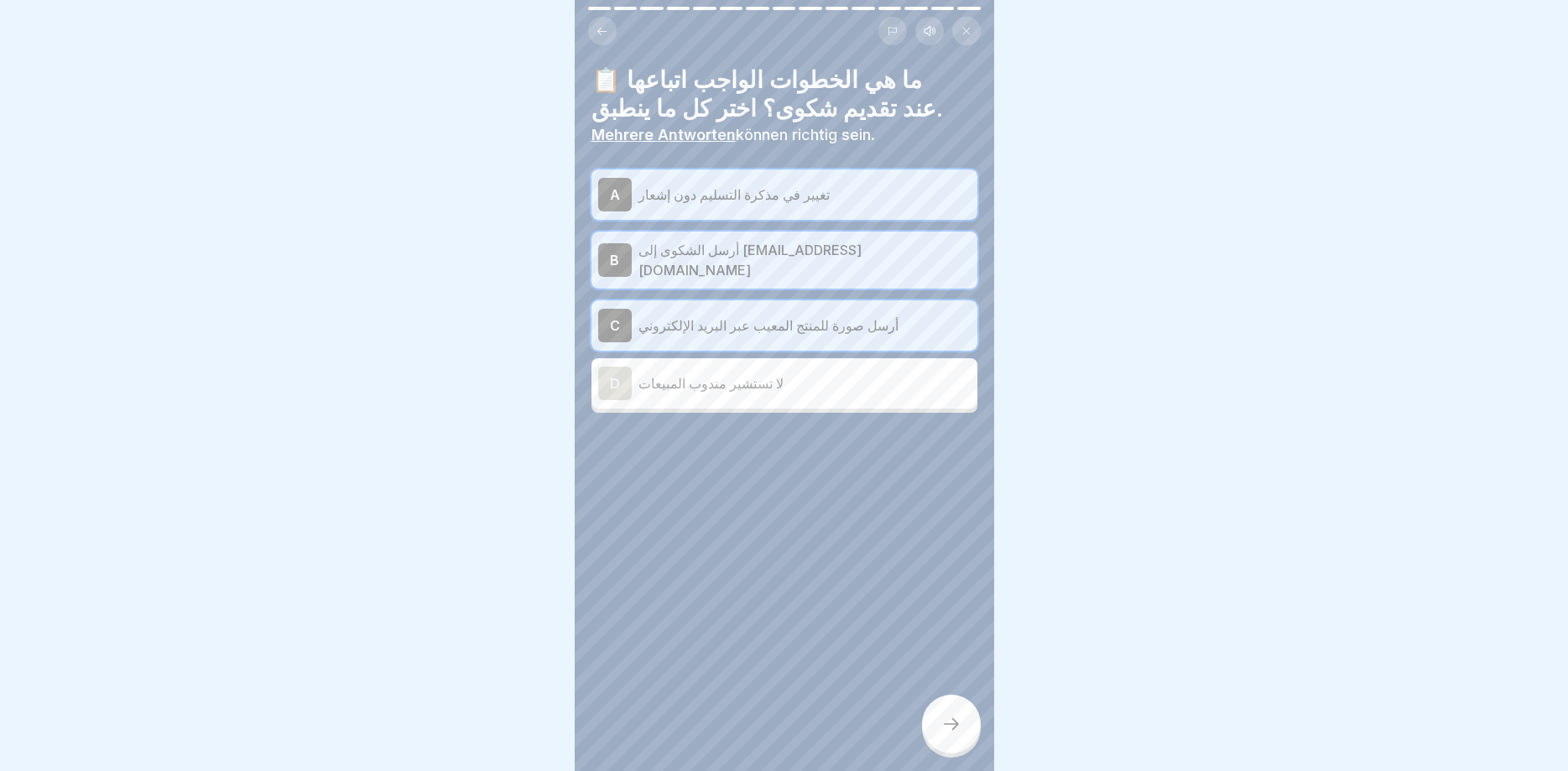
click at [954, 731] on icon at bounding box center [951, 724] width 20 height 20
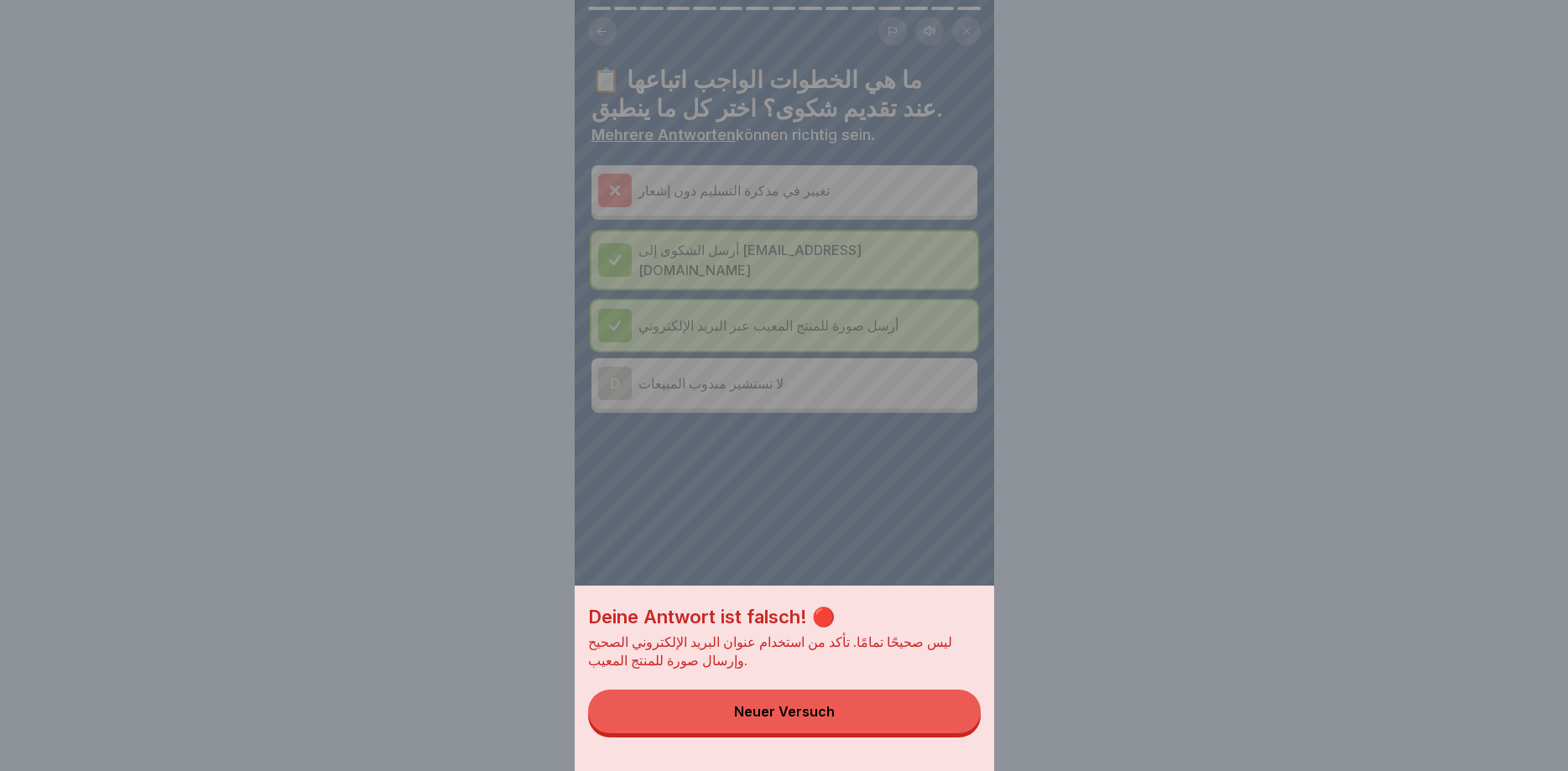
click at [852, 725] on button "Neuer Versuch" at bounding box center [784, 711] width 392 height 44
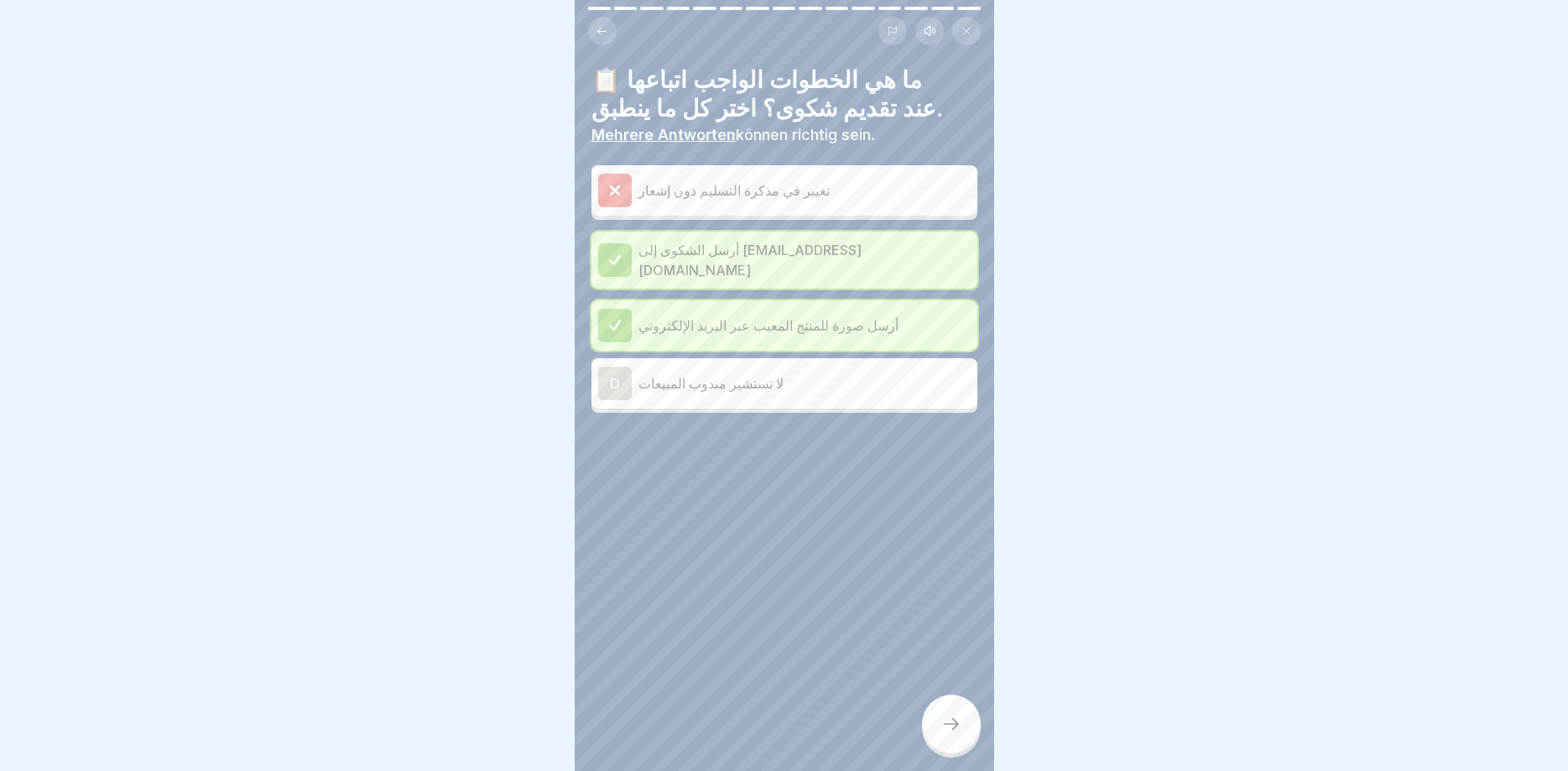
click at [977, 730] on div at bounding box center [951, 724] width 59 height 59
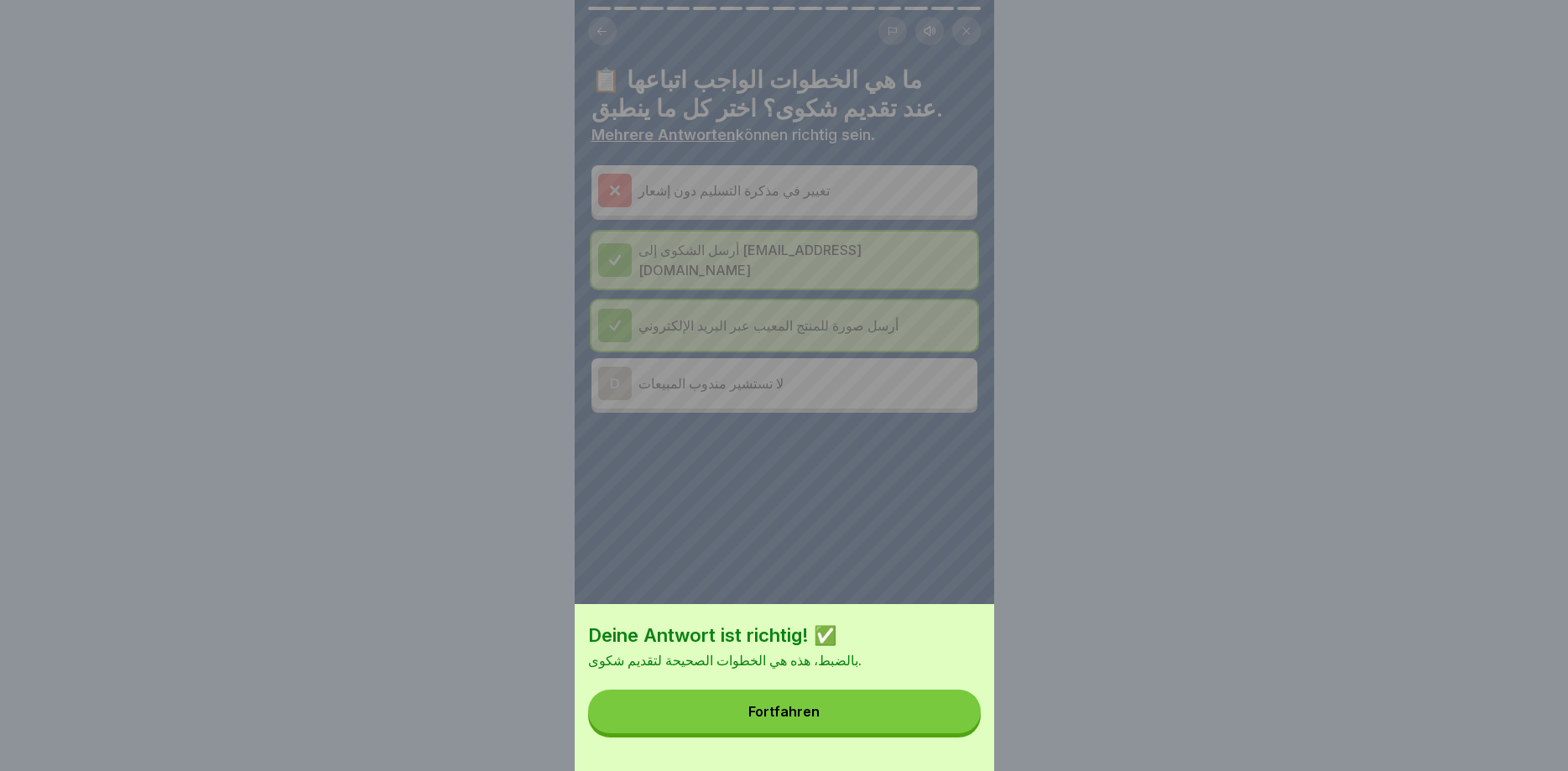
click at [840, 718] on button "Fortfahren" at bounding box center [784, 711] width 392 height 44
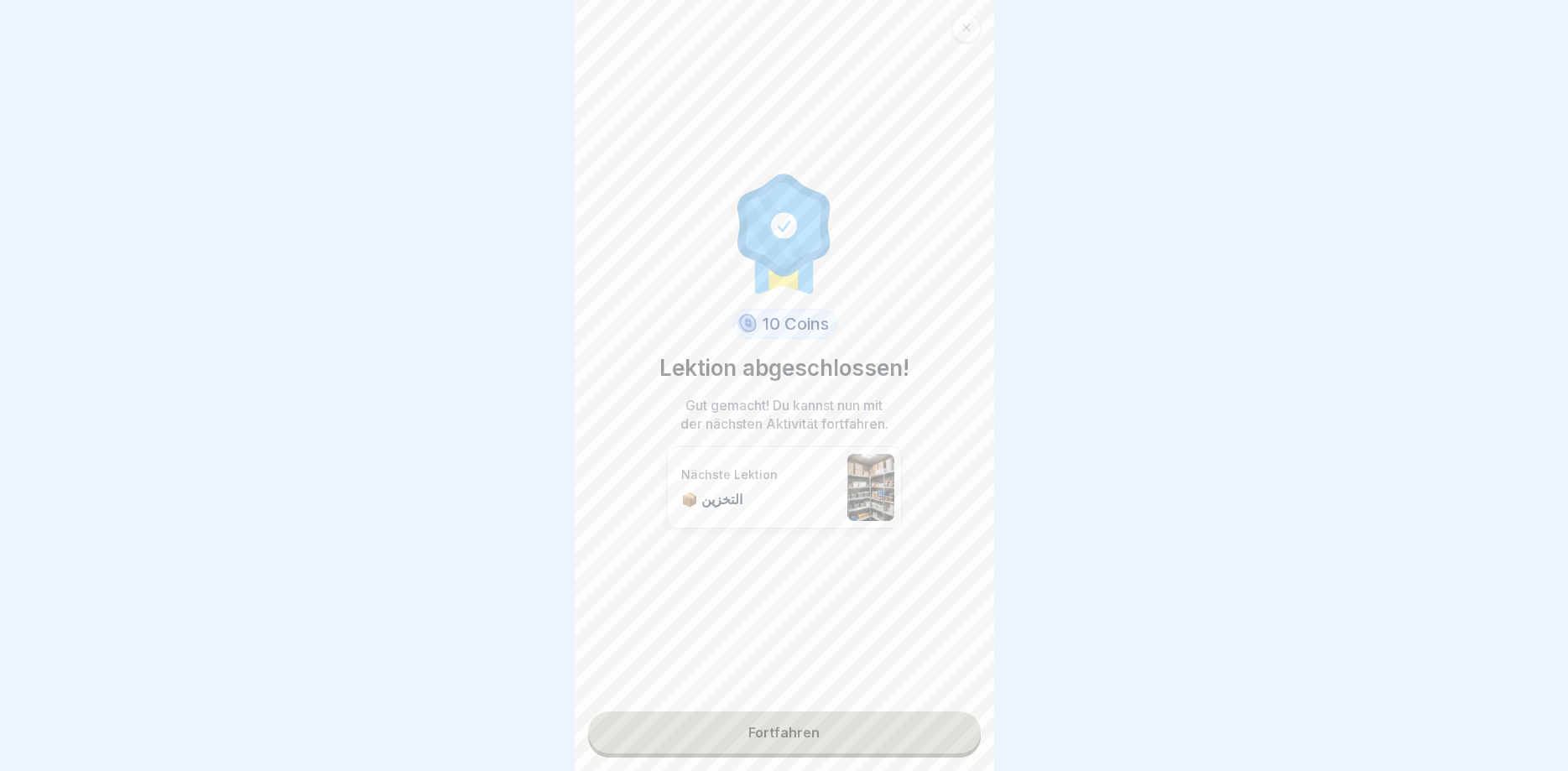
click at [827, 733] on link "Fortfahren" at bounding box center [784, 732] width 392 height 42
